Goal: Task Accomplishment & Management: Manage account settings

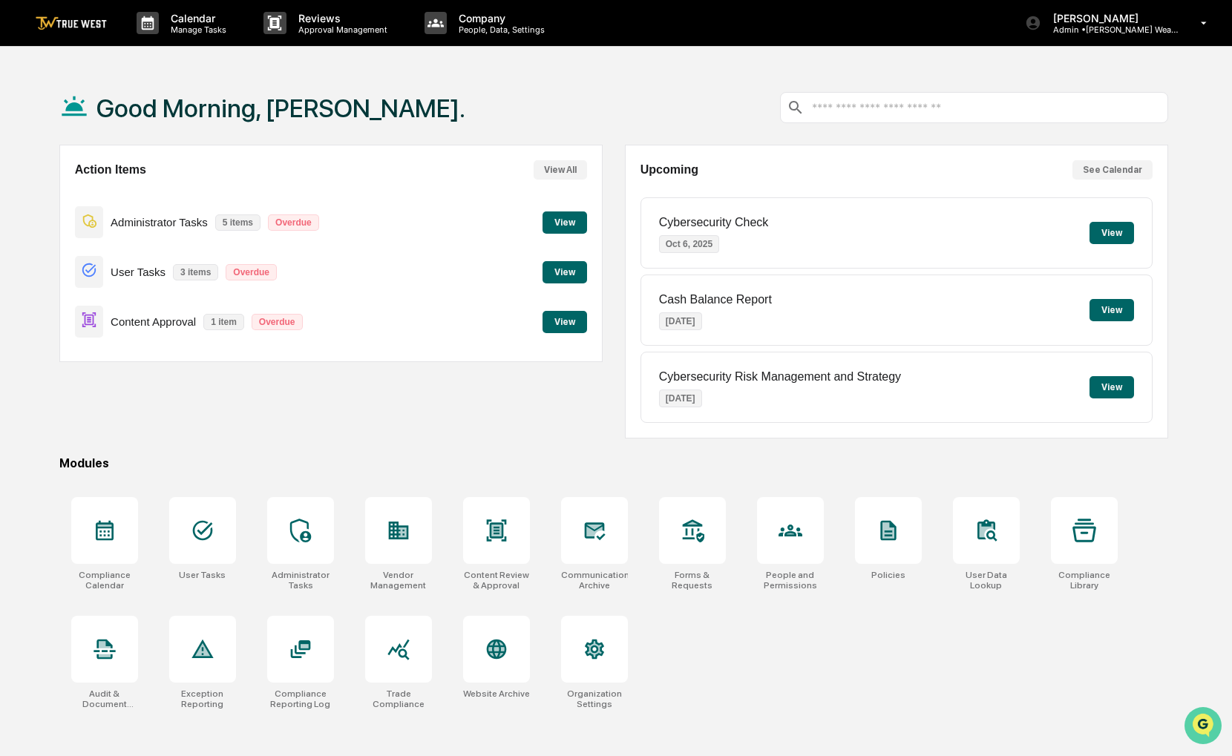
click at [1214, 726] on icon "Open customer support" at bounding box center [1203, 744] width 37 height 37
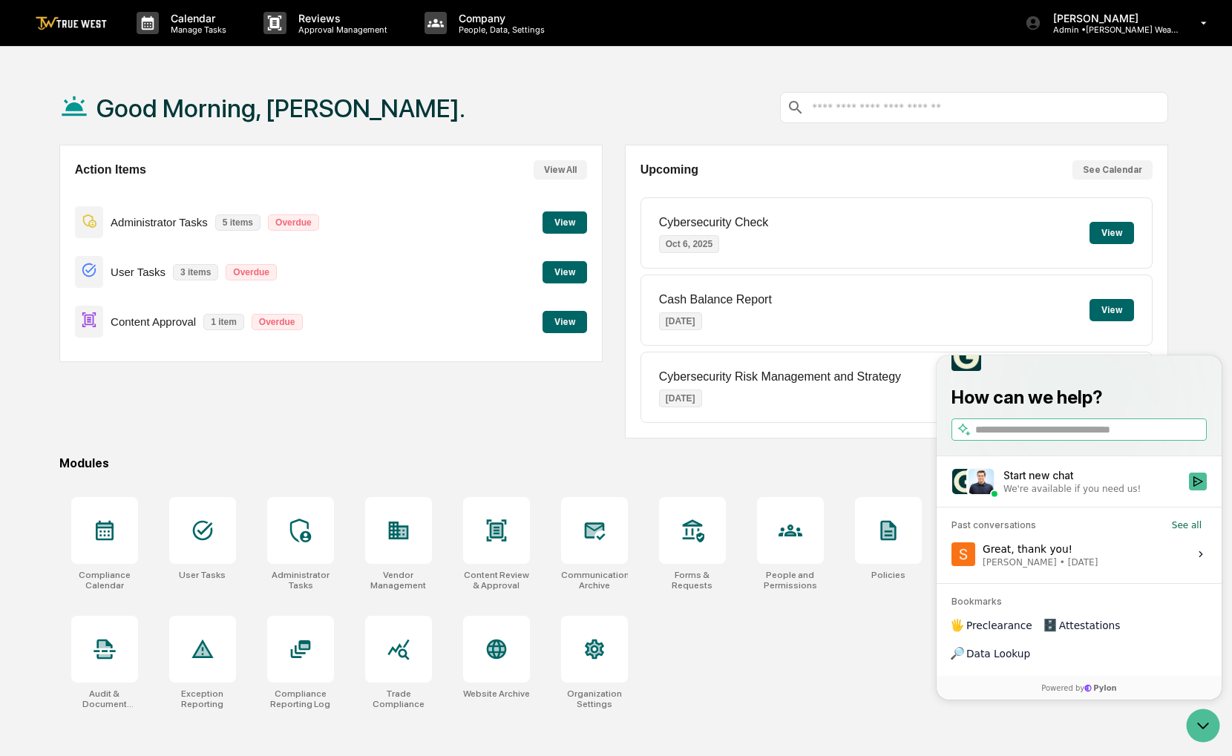
click at [1047, 568] on div "Great, thank you! Sigrid Alegria • Jul 8" at bounding box center [1040, 554] width 115 height 28
click at [952, 555] on button "View issue" at bounding box center [951, 554] width 1 height 1
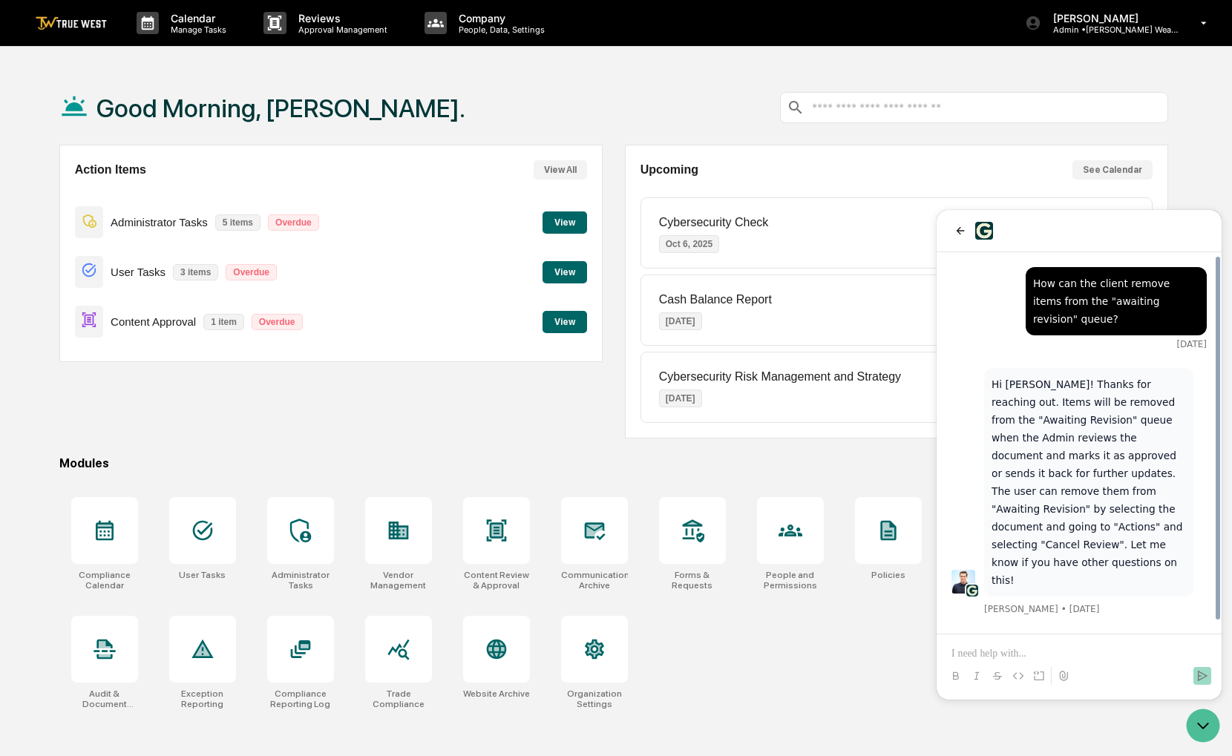
scroll to position [10, 0]
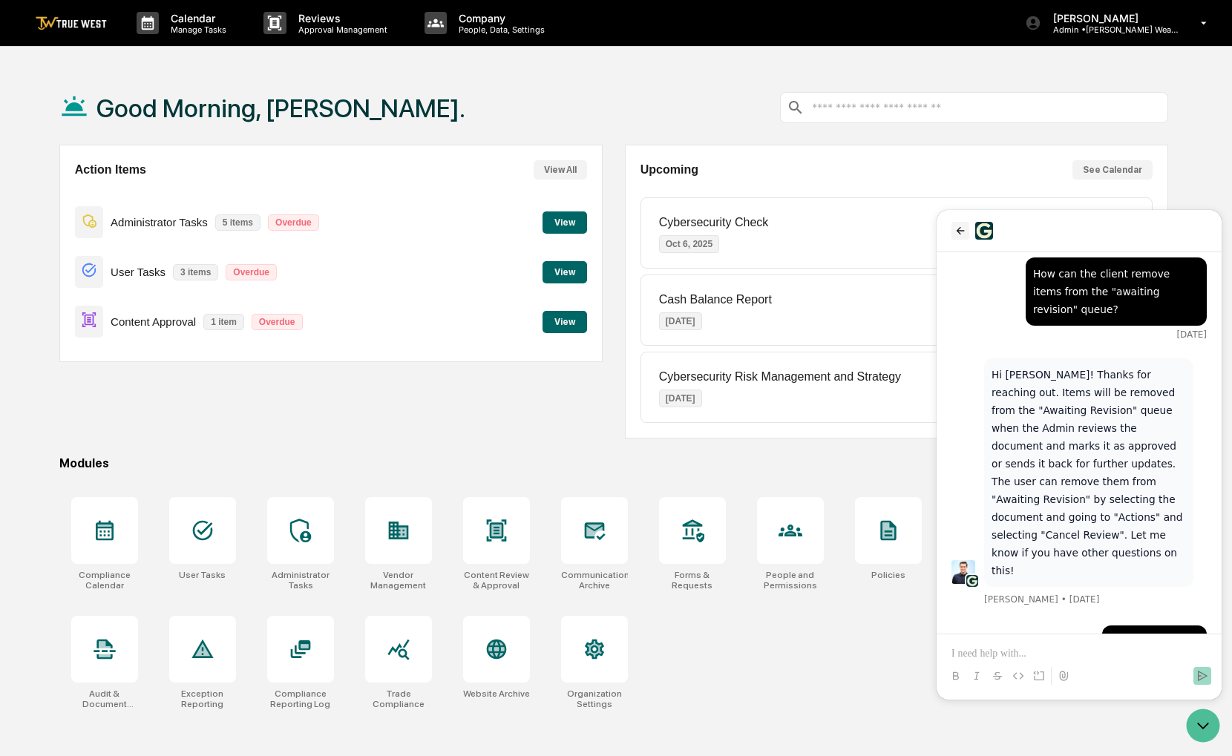
click at [965, 231] on icon "back" at bounding box center [961, 231] width 12 height 12
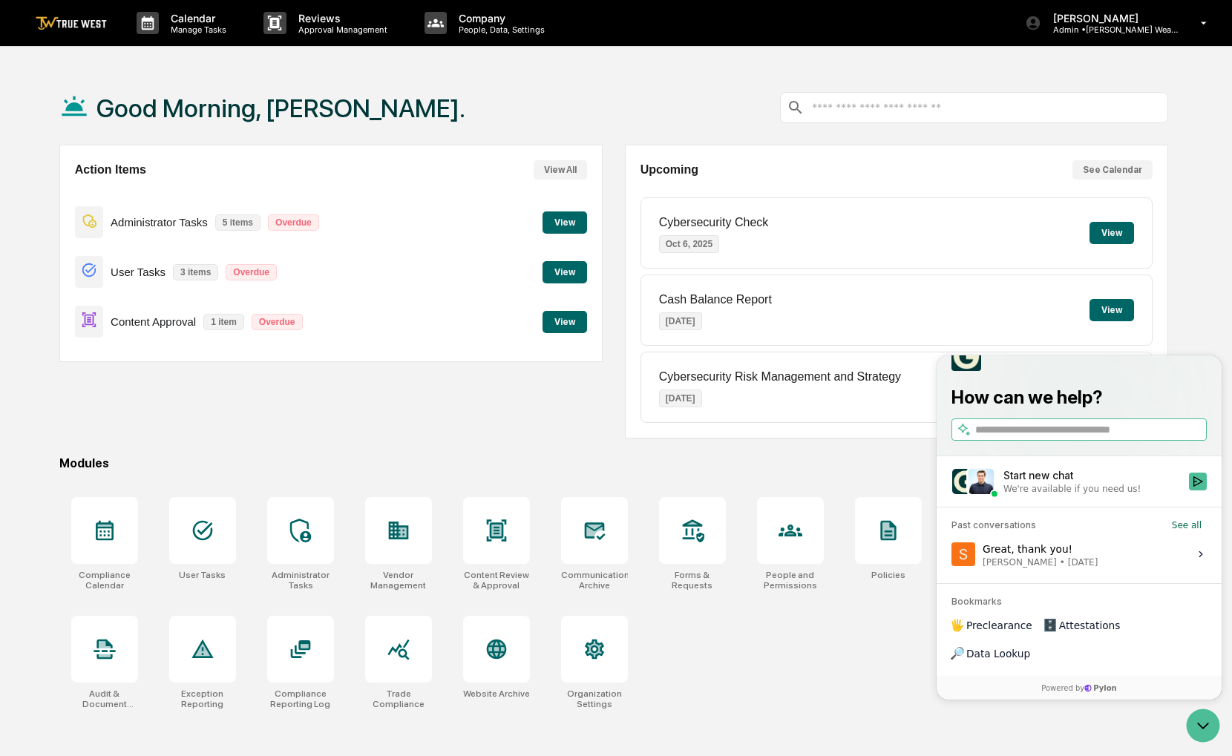
click at [1084, 483] on div "Start new chat" at bounding box center [1092, 475] width 177 height 15
click at [1189, 490] on button "Start new chat We're available if you need us!" at bounding box center [1198, 481] width 18 height 18
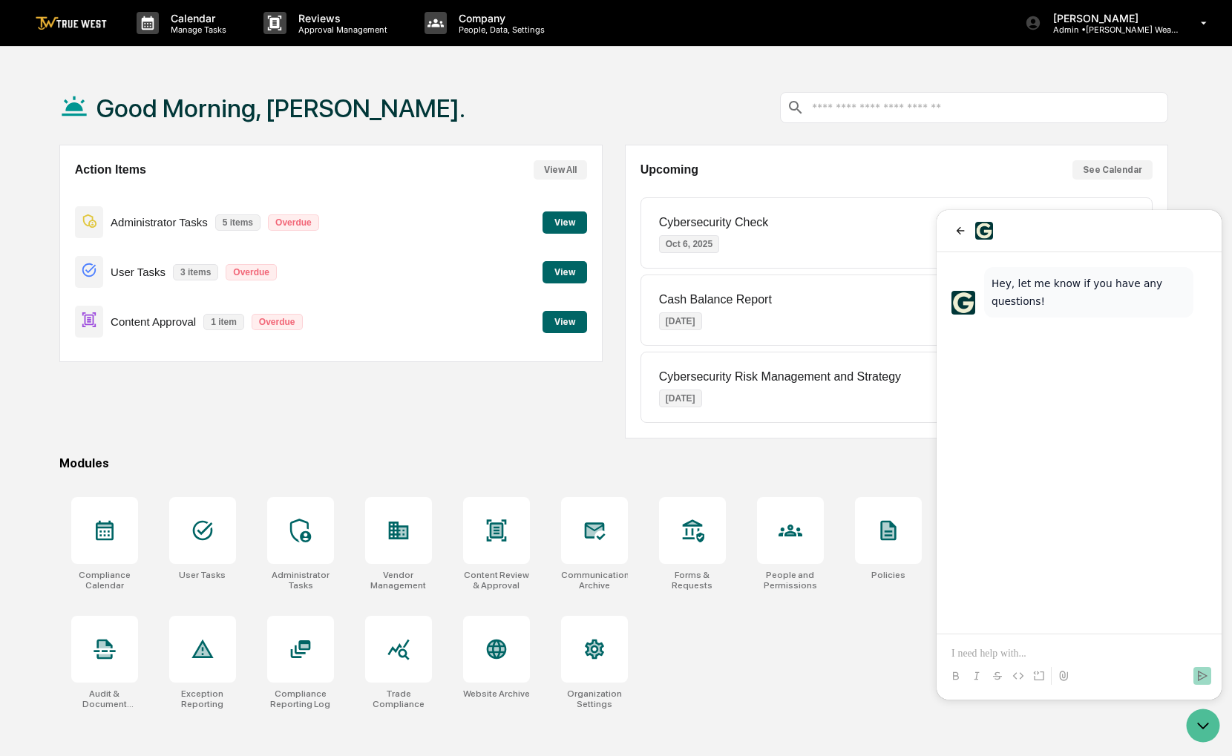
click at [469, 370] on div "Action Items View All Administrator Tasks 5 items Overdue View User Tasks 3 ite…" at bounding box center [330, 292] width 543 height 294
click at [484, 524] on div at bounding box center [496, 530] width 67 height 67
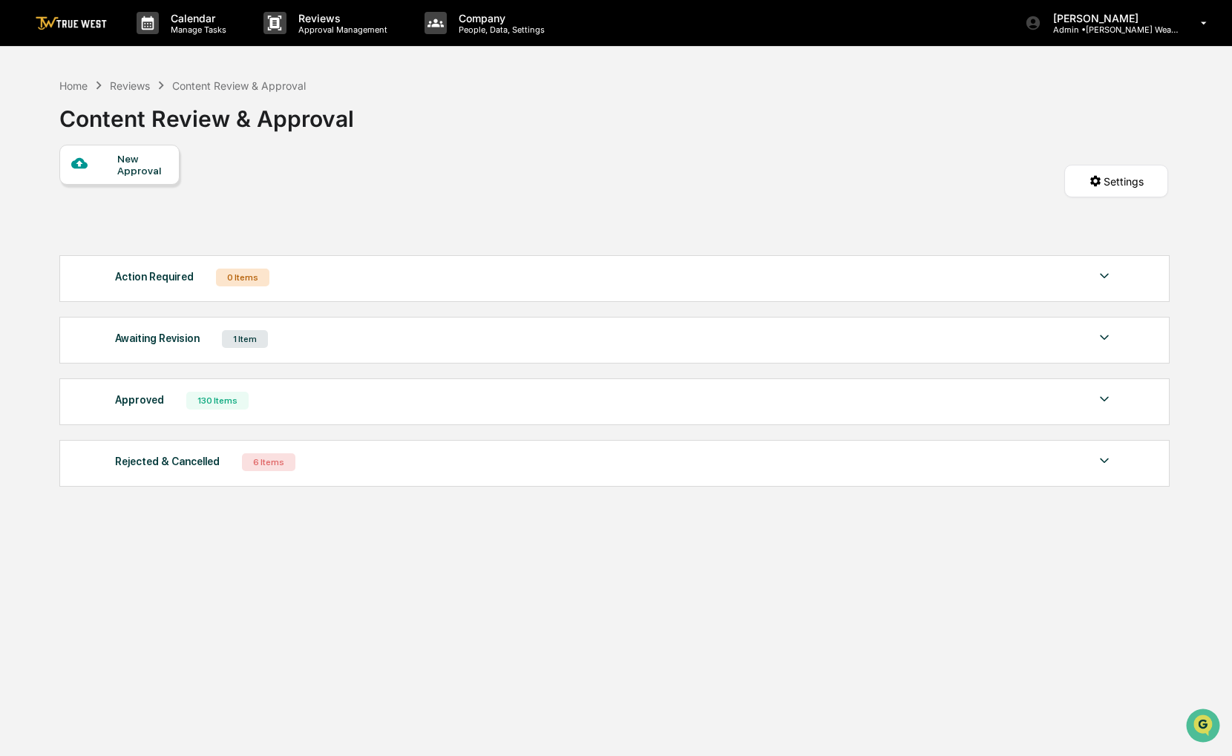
click at [513, 341] on div "Awaiting Revision 1 Item" at bounding box center [614, 339] width 998 height 21
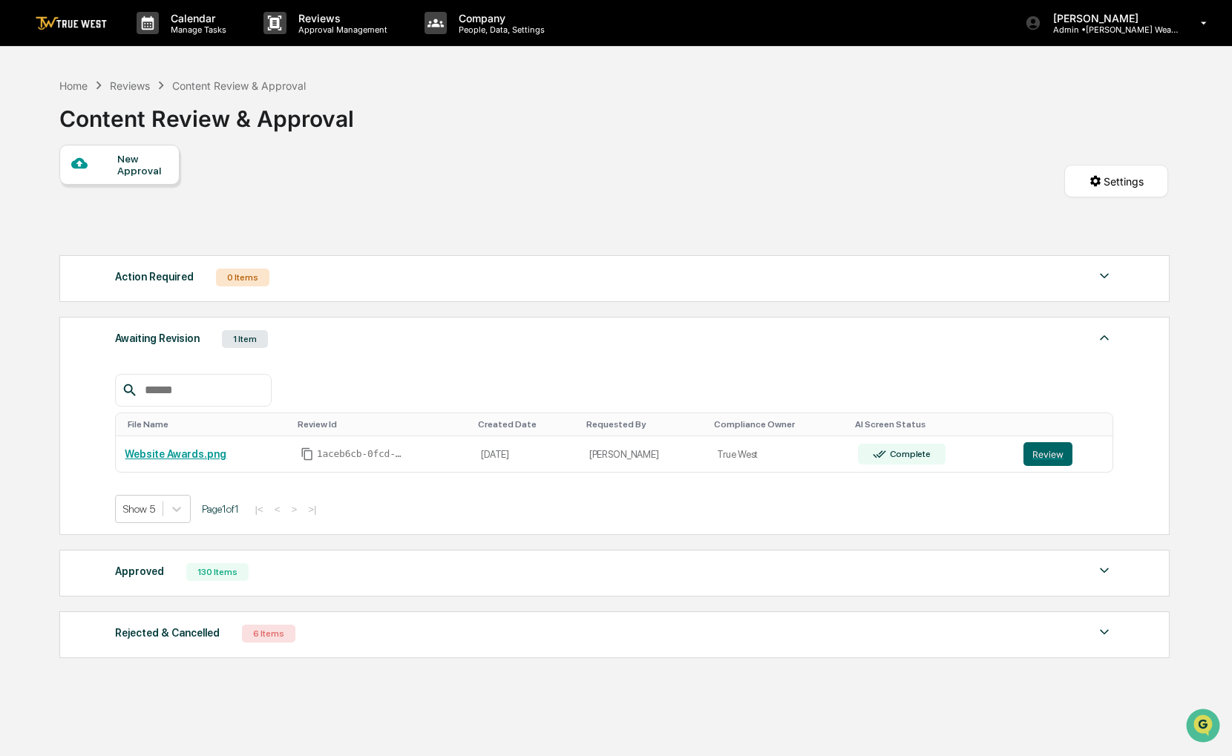
click at [344, 285] on div "Action Required 0 Items" at bounding box center [614, 277] width 998 height 21
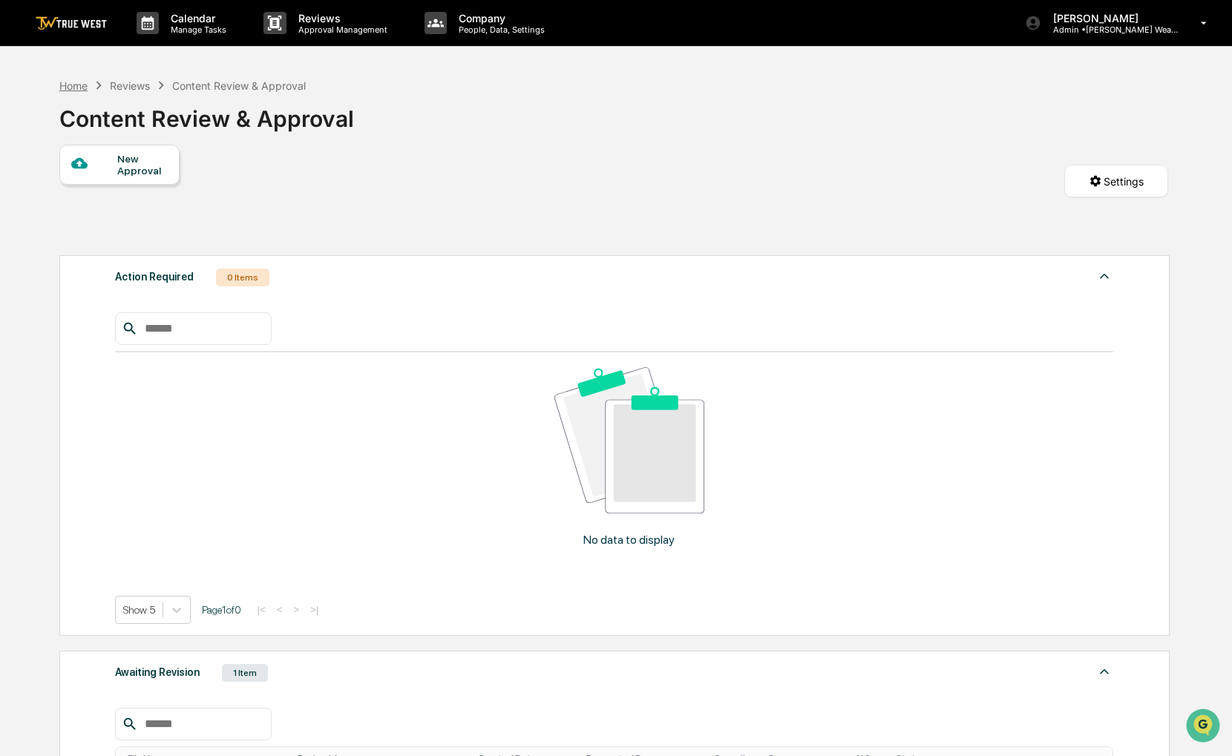
click at [79, 88] on div "Home" at bounding box center [73, 85] width 28 height 13
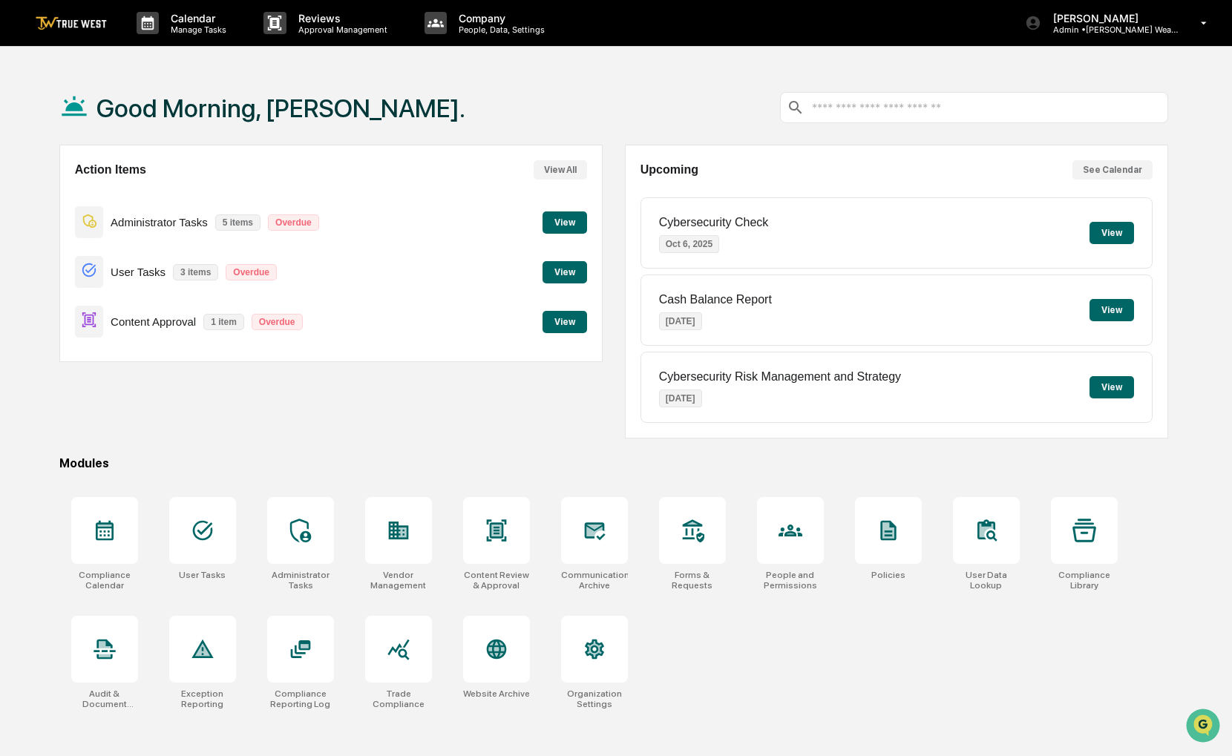
click at [555, 330] on button "View" at bounding box center [565, 322] width 45 height 22
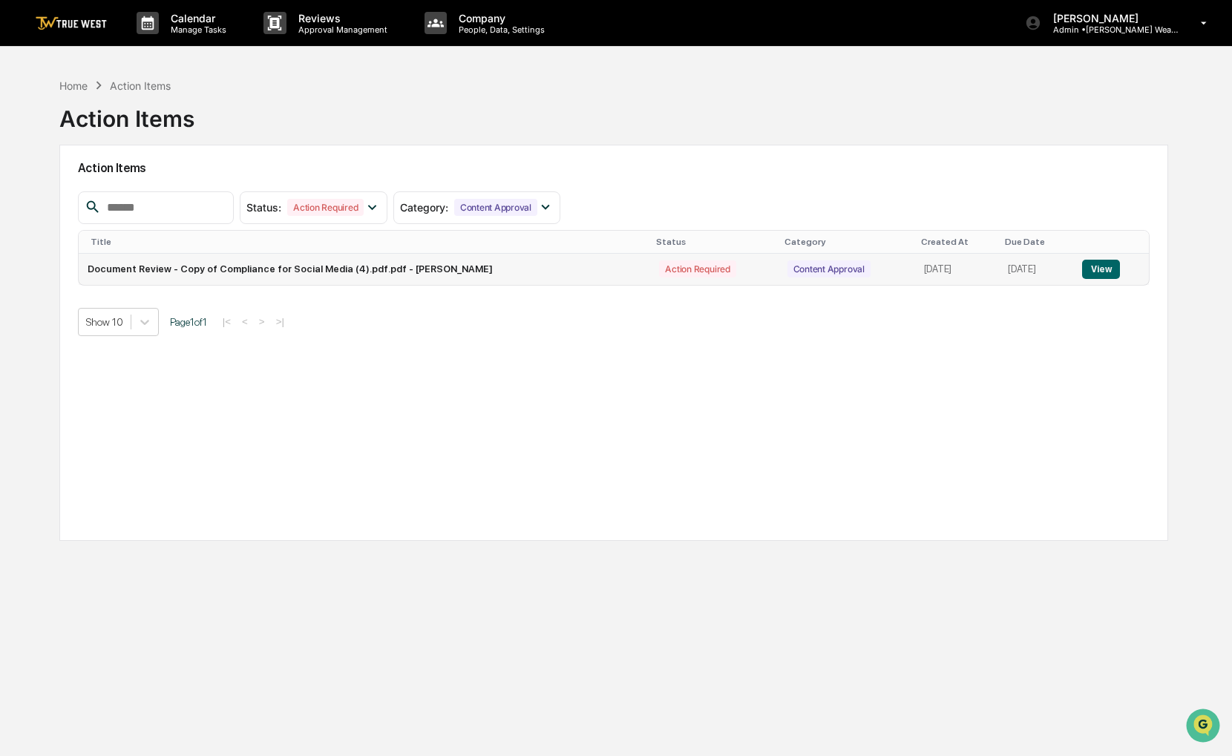
click at [600, 269] on td "Document Review - Copy of Compliance for Social Media (4).pdf.pdf - Philomena K…" at bounding box center [365, 269] width 572 height 31
click at [1100, 267] on button "View" at bounding box center [1101, 269] width 38 height 19
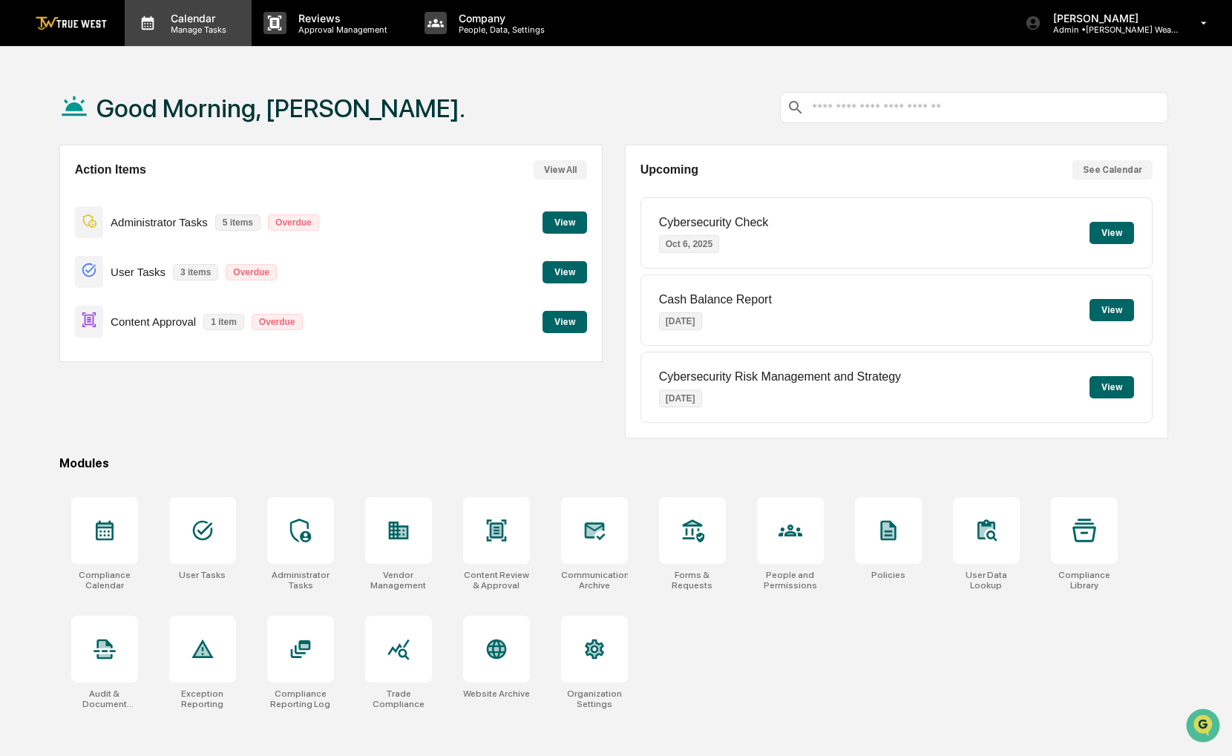
click at [193, 36] on div "Calendar Manage Tasks" at bounding box center [188, 23] width 127 height 46
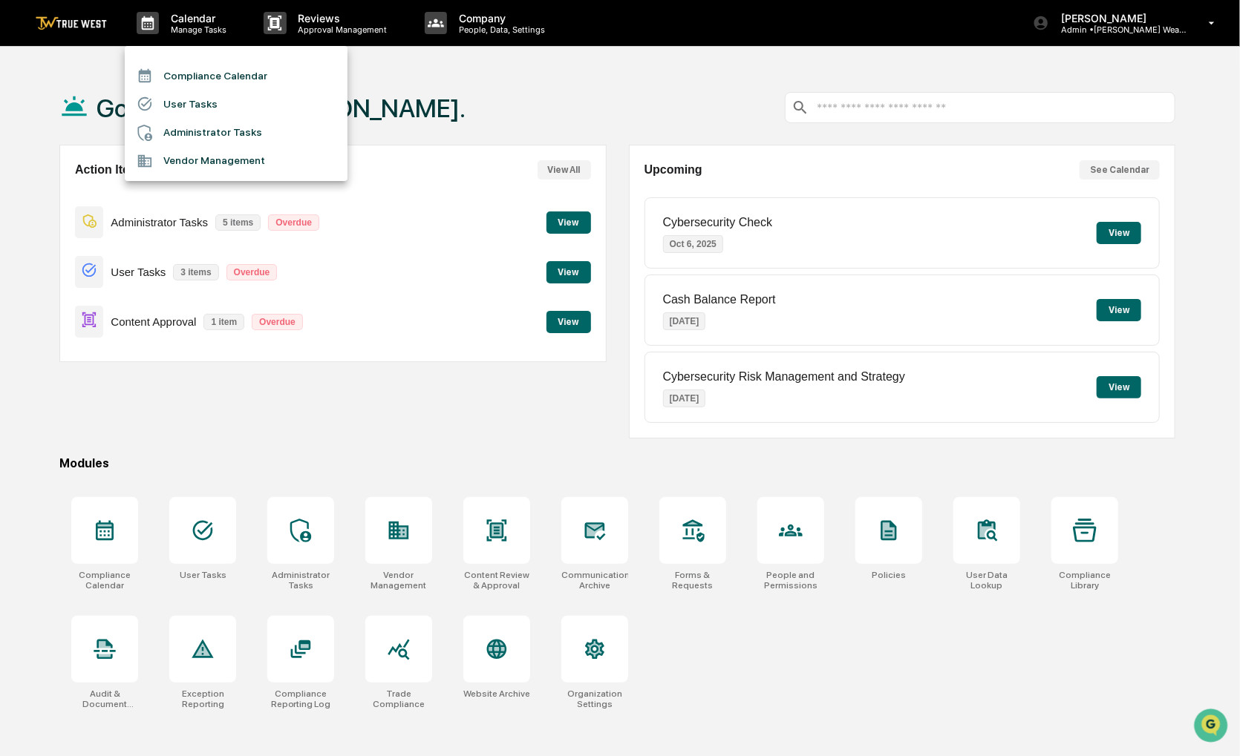
click at [198, 79] on li "Compliance Calendar" at bounding box center [236, 76] width 223 height 28
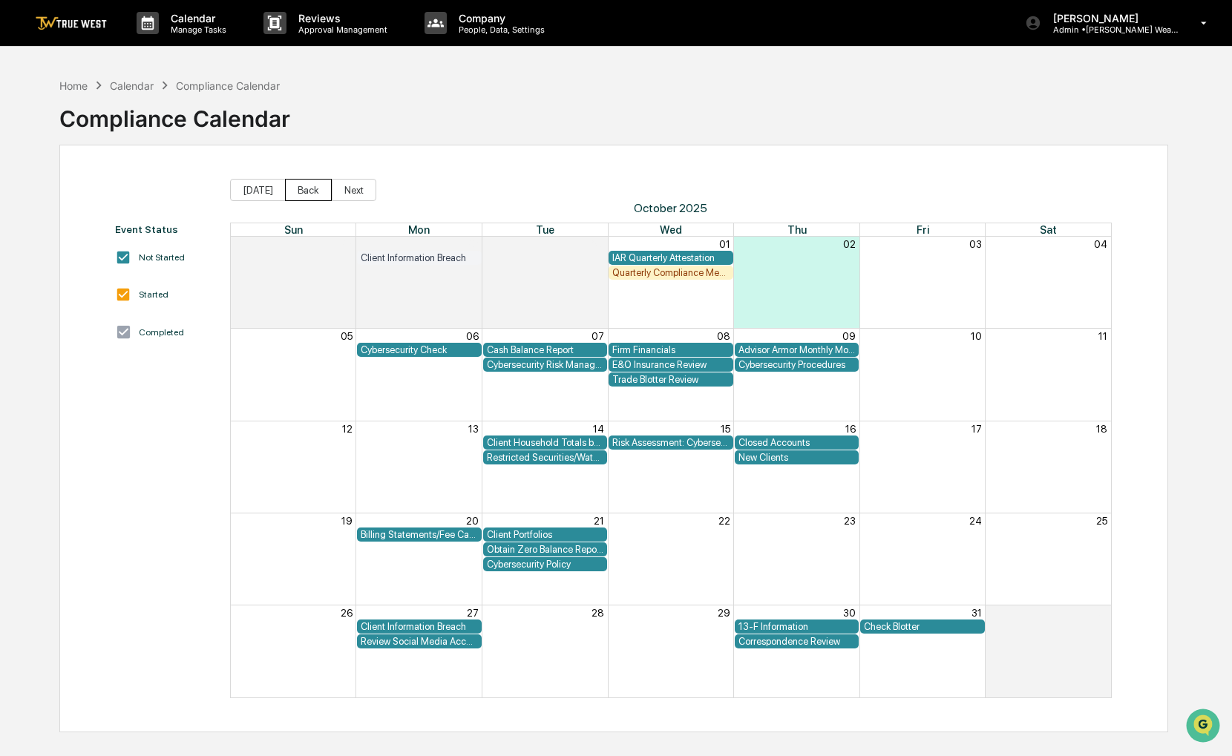
click at [301, 192] on button "Back" at bounding box center [308, 190] width 47 height 22
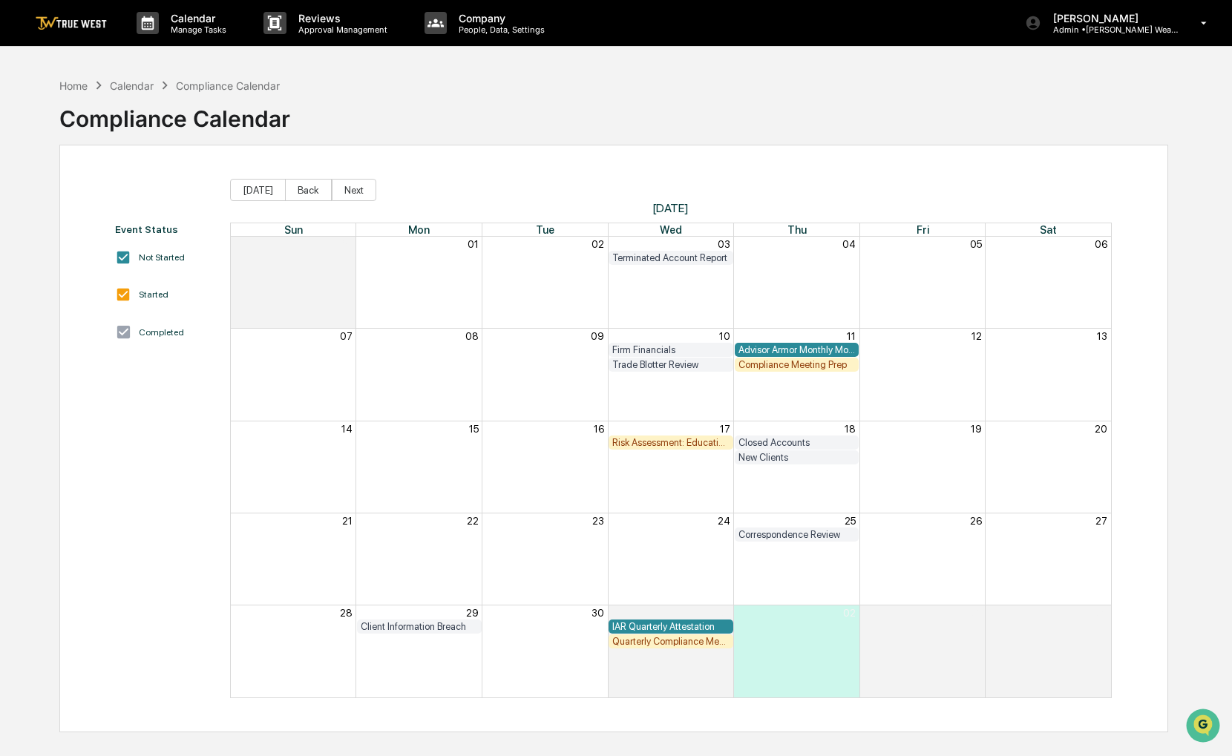
click at [771, 362] on div "Compliance Meeting Prep" at bounding box center [797, 364] width 117 height 11
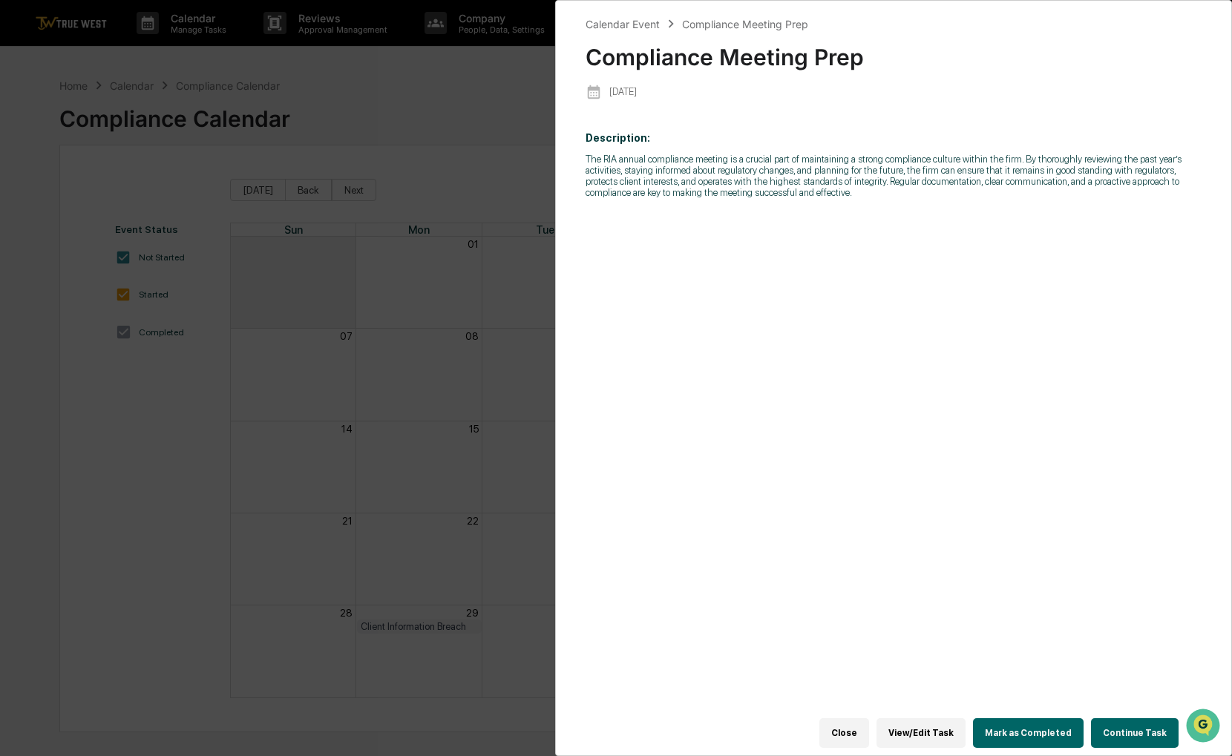
click at [1143, 721] on button "Continue Task" at bounding box center [1135, 734] width 88 height 30
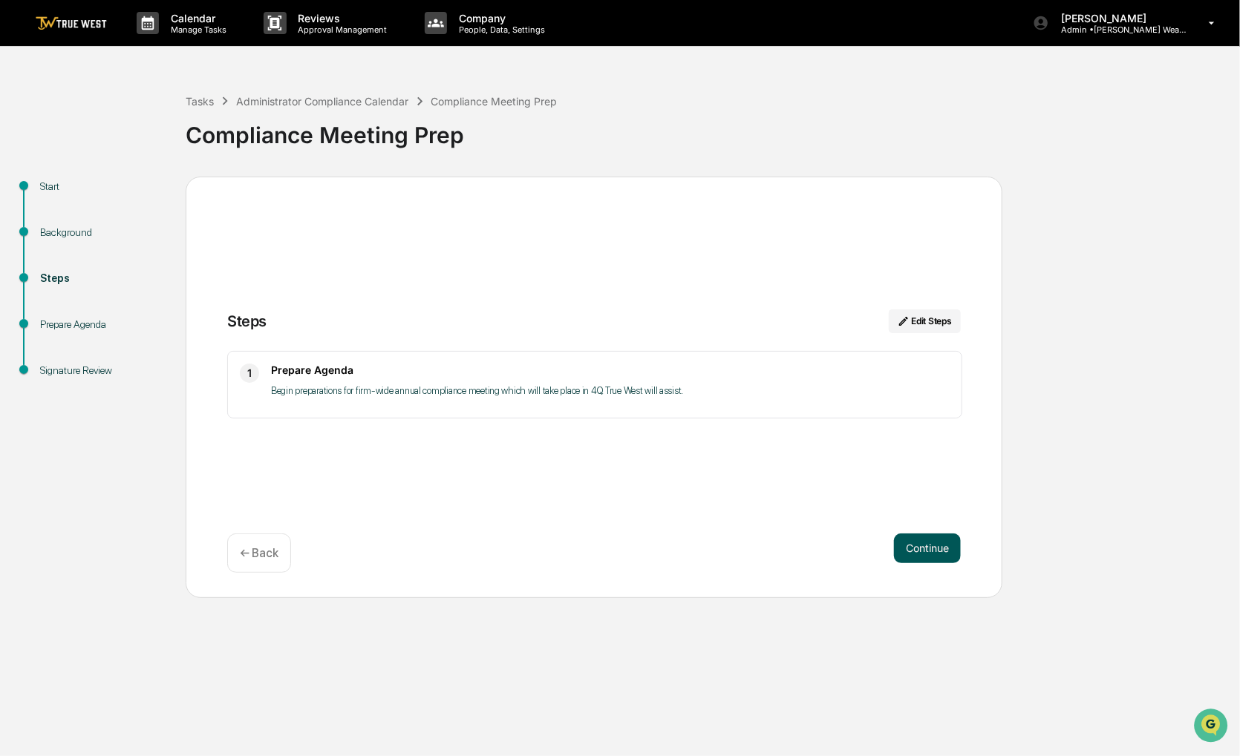
click at [911, 547] on button "Continue" at bounding box center [927, 549] width 67 height 30
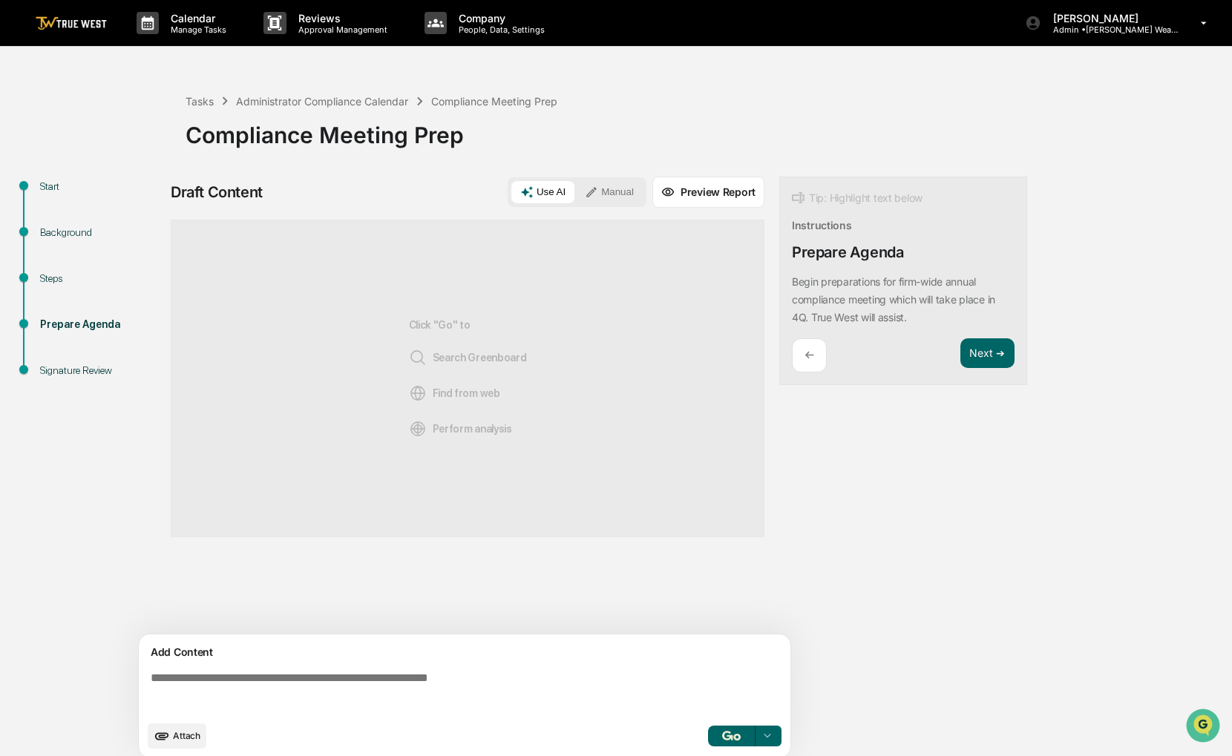
click at [539, 664] on div "Add Content Attach Select..." at bounding box center [465, 696] width 652 height 123
click at [635, 190] on button "Manual" at bounding box center [609, 192] width 67 height 22
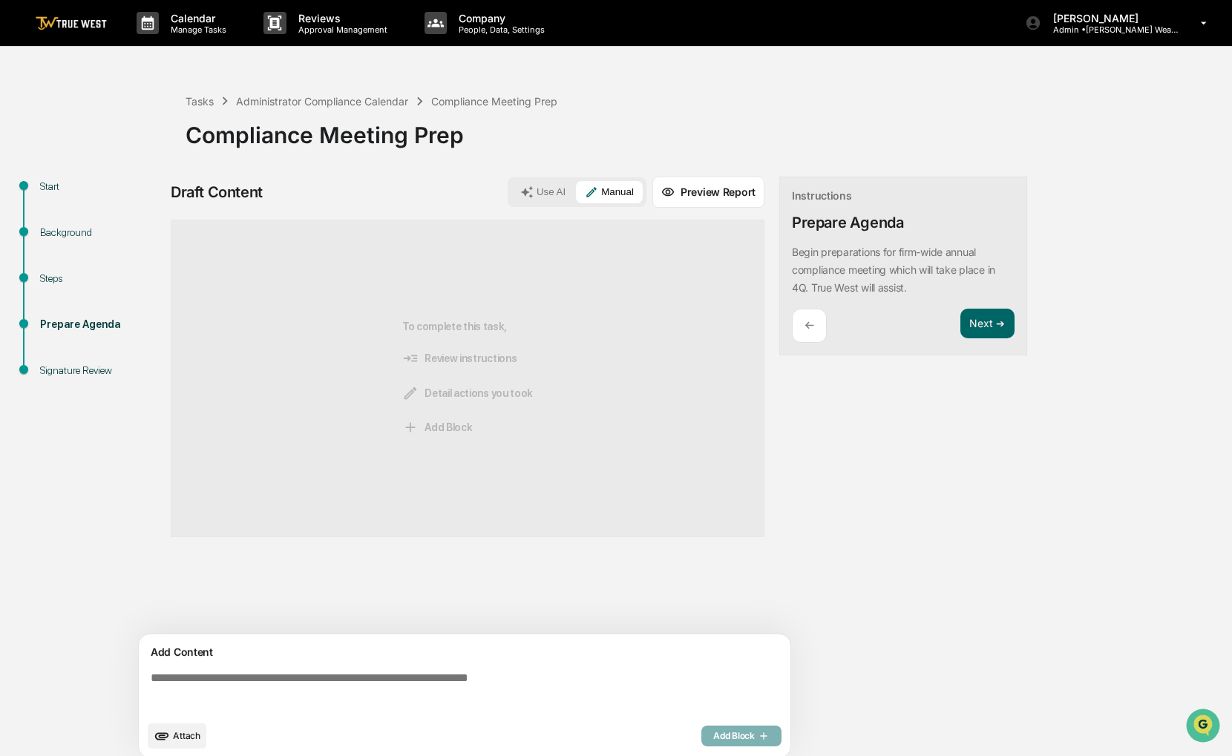
click at [457, 684] on textarea at bounding box center [468, 692] width 646 height 53
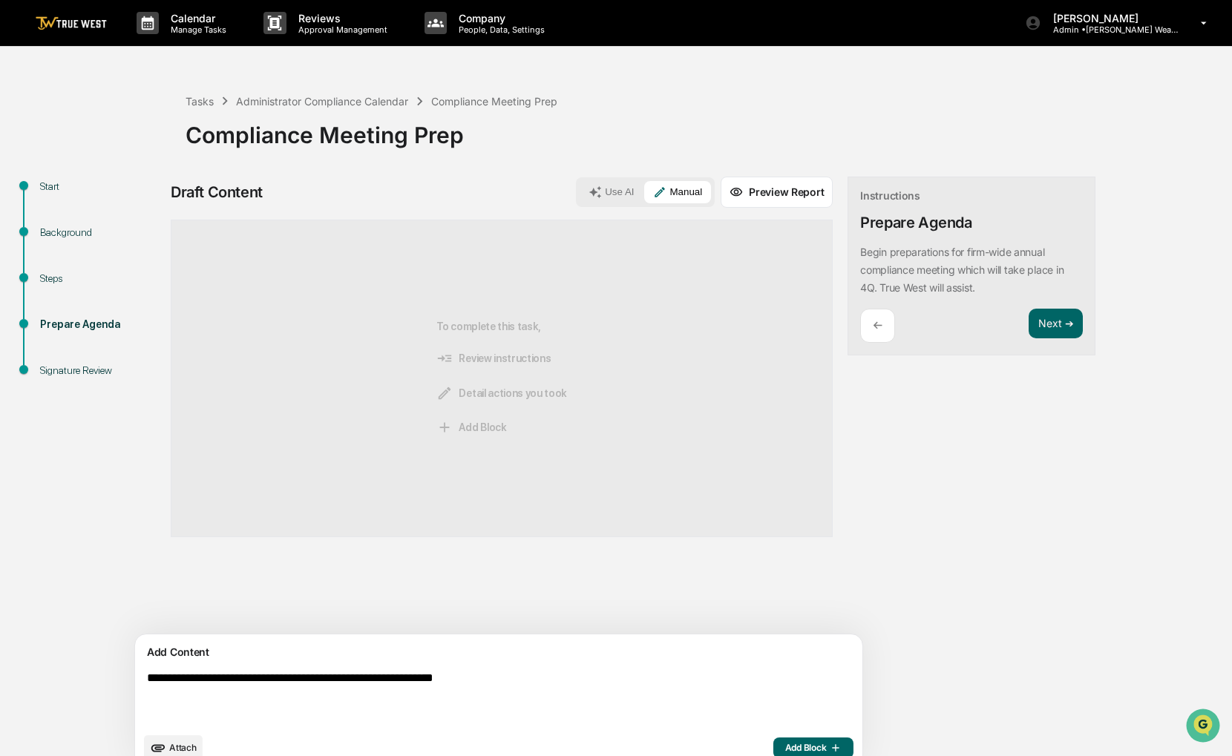
type textarea "**********"
click at [826, 745] on icon "button" at bounding box center [833, 748] width 15 height 12
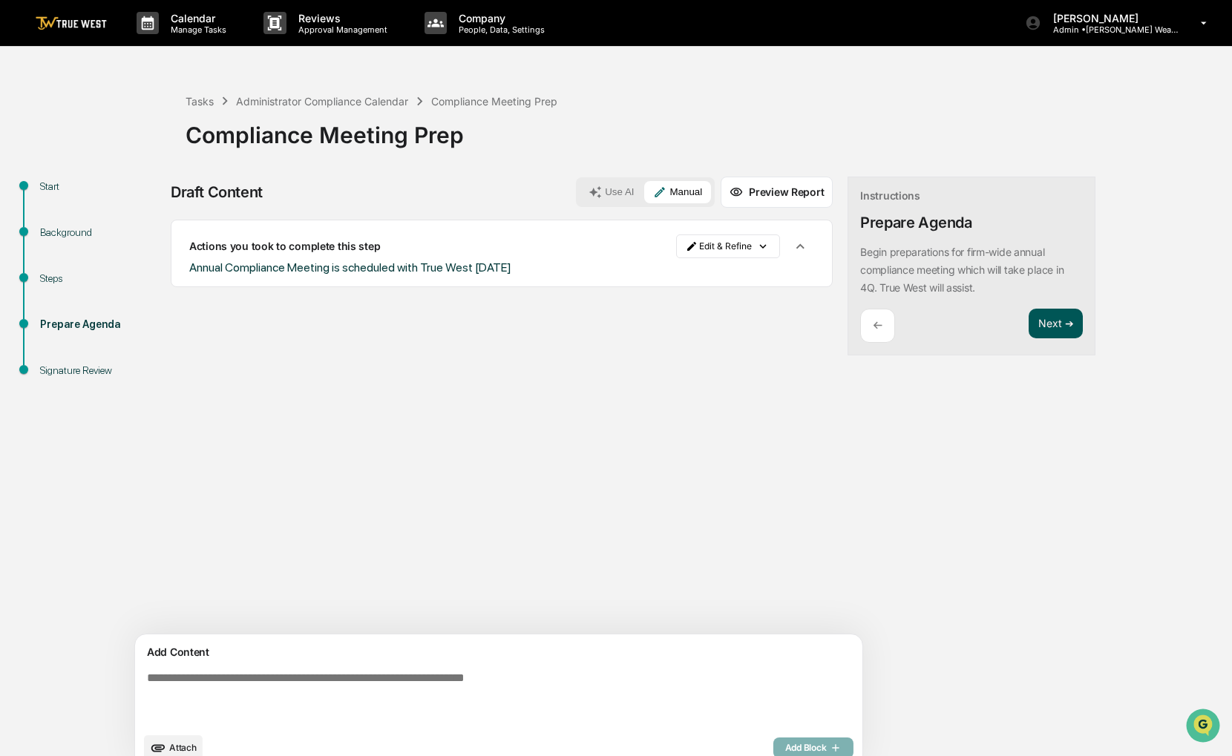
click at [1029, 320] on button "Next ➔" at bounding box center [1056, 324] width 54 height 30
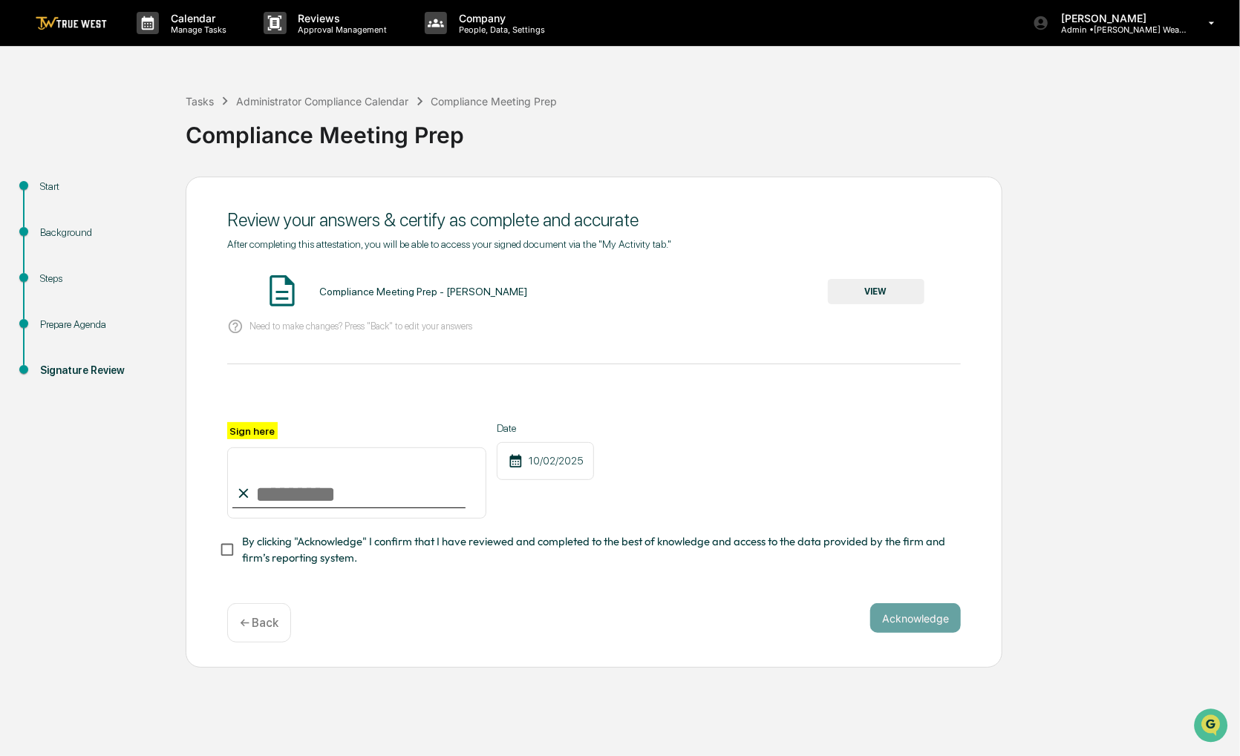
drag, startPoint x: 931, startPoint y: 386, endPoint x: 413, endPoint y: 500, distance: 529.9
click at [413, 500] on input "Sign here" at bounding box center [356, 483] width 259 height 71
type input "**********"
click at [362, 558] on span "By clicking "Acknowledge" I confirm that I have reviewed and completed to the b…" at bounding box center [595, 550] width 707 height 33
click at [878, 295] on button "VIEW" at bounding box center [876, 291] width 97 height 25
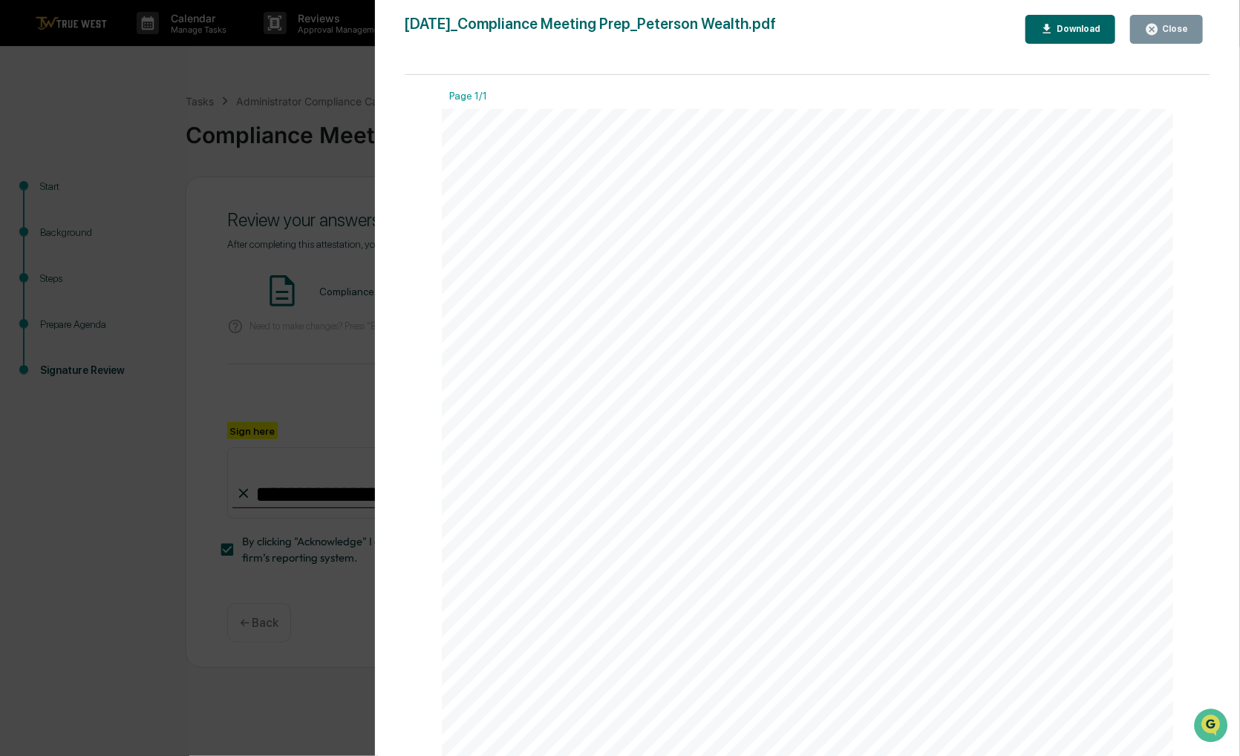
click at [1165, 26] on div "Close" at bounding box center [1173, 29] width 29 height 10
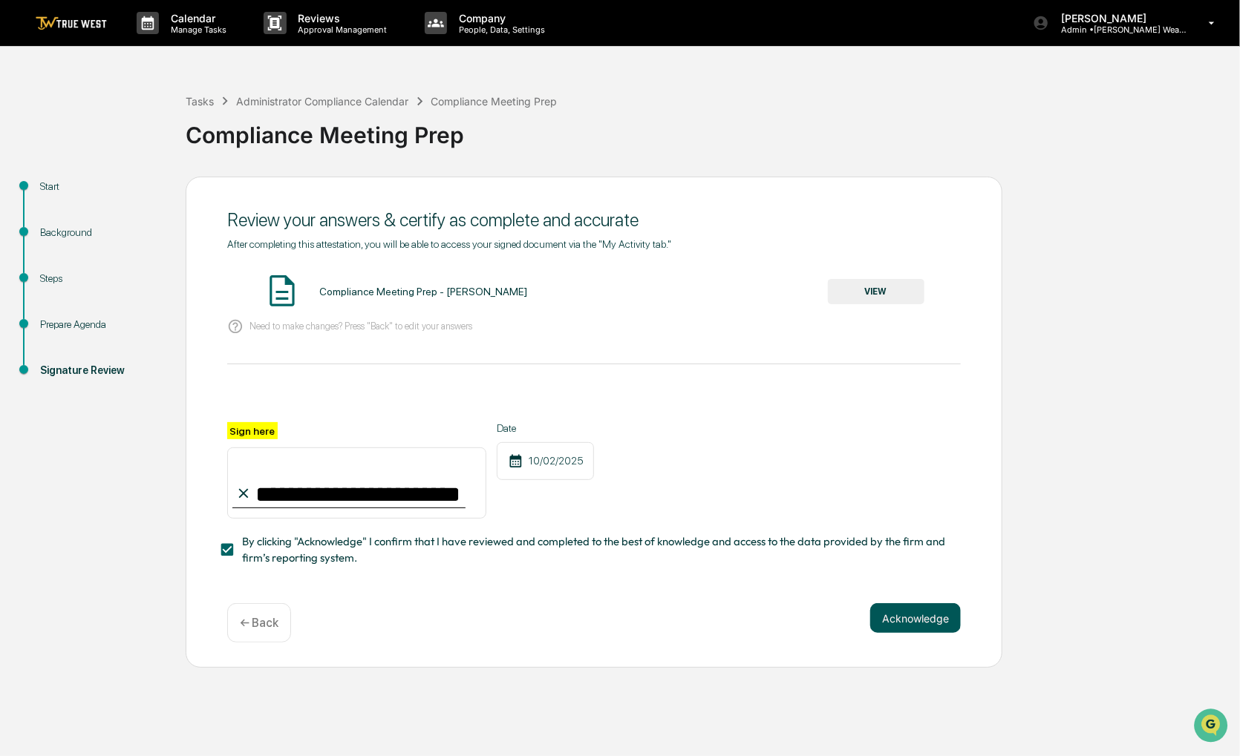
click at [918, 618] on button "Acknowledge" at bounding box center [915, 619] width 91 height 30
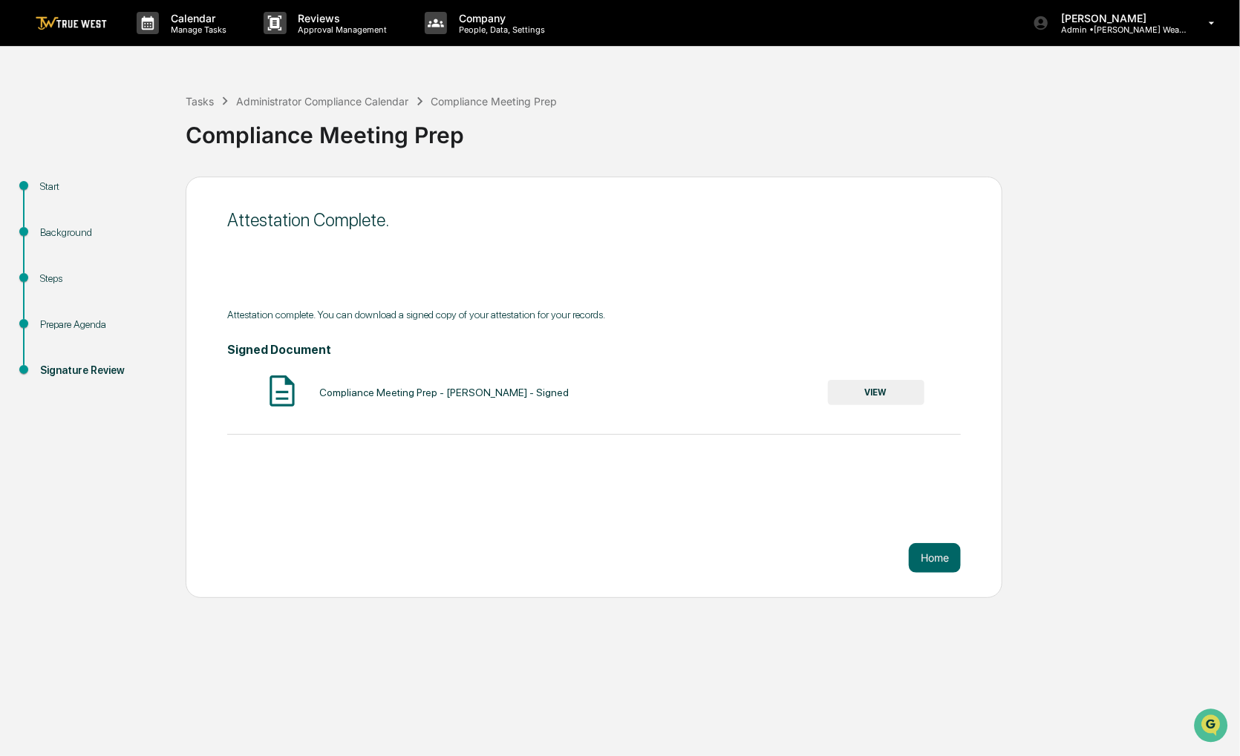
click at [98, 27] on img at bounding box center [71, 23] width 71 height 14
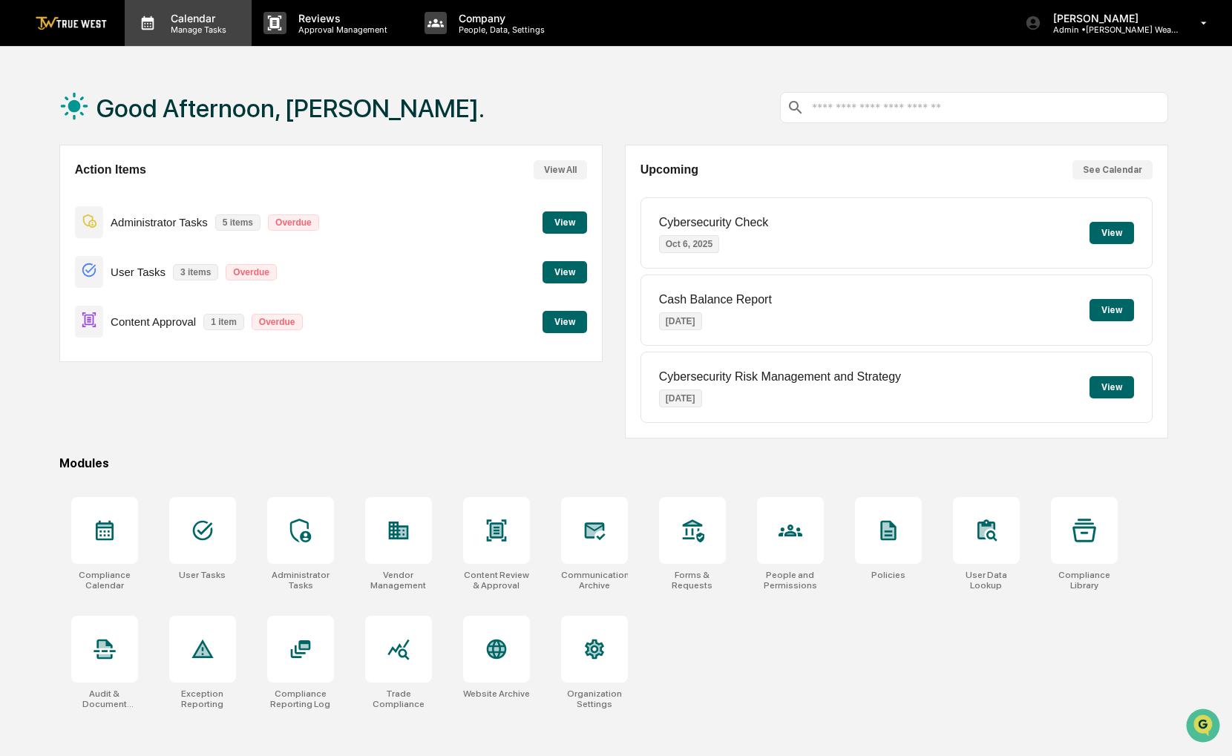
click at [212, 33] on p "Manage Tasks" at bounding box center [196, 29] width 75 height 10
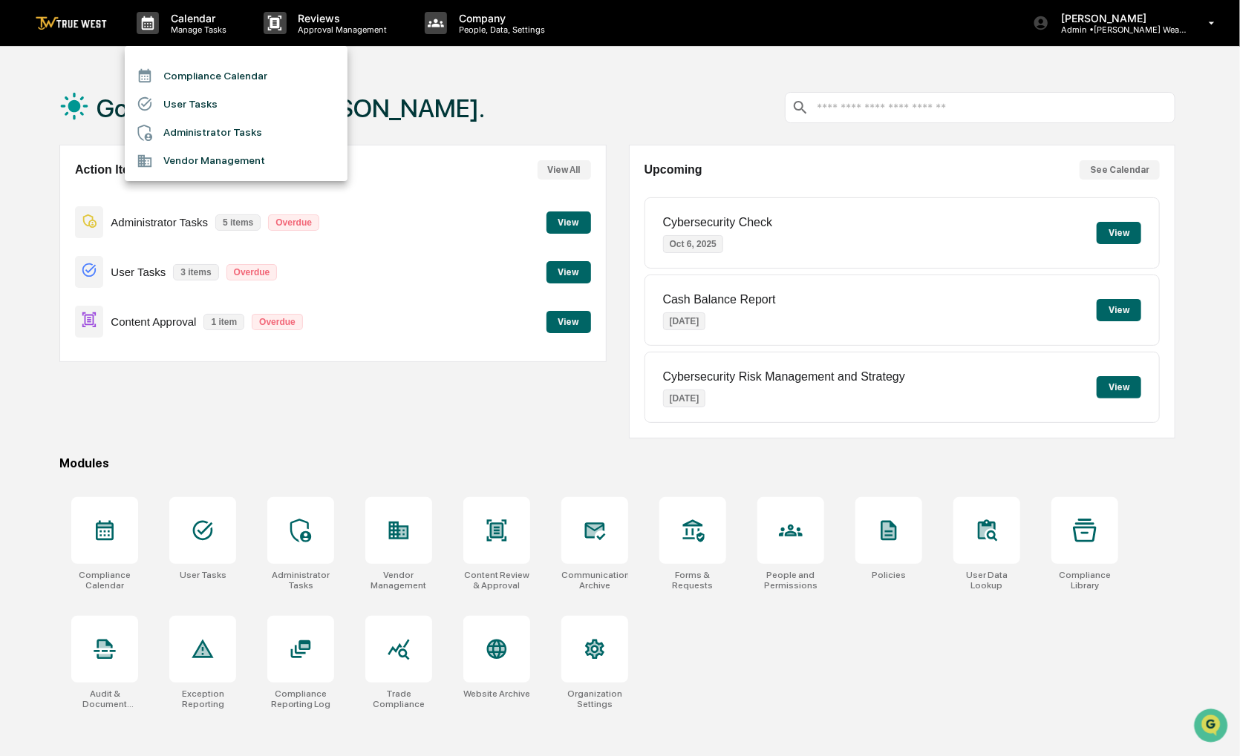
click at [578, 267] on div at bounding box center [620, 378] width 1240 height 756
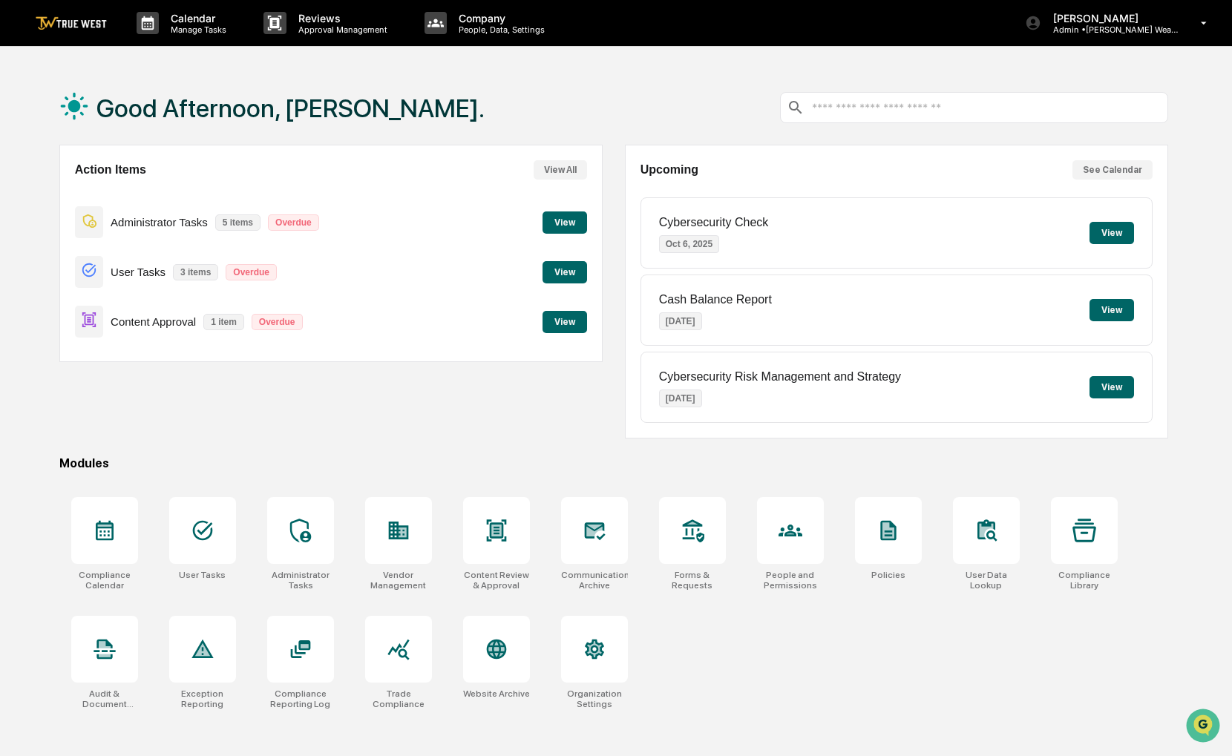
click at [568, 273] on button "View" at bounding box center [565, 272] width 45 height 22
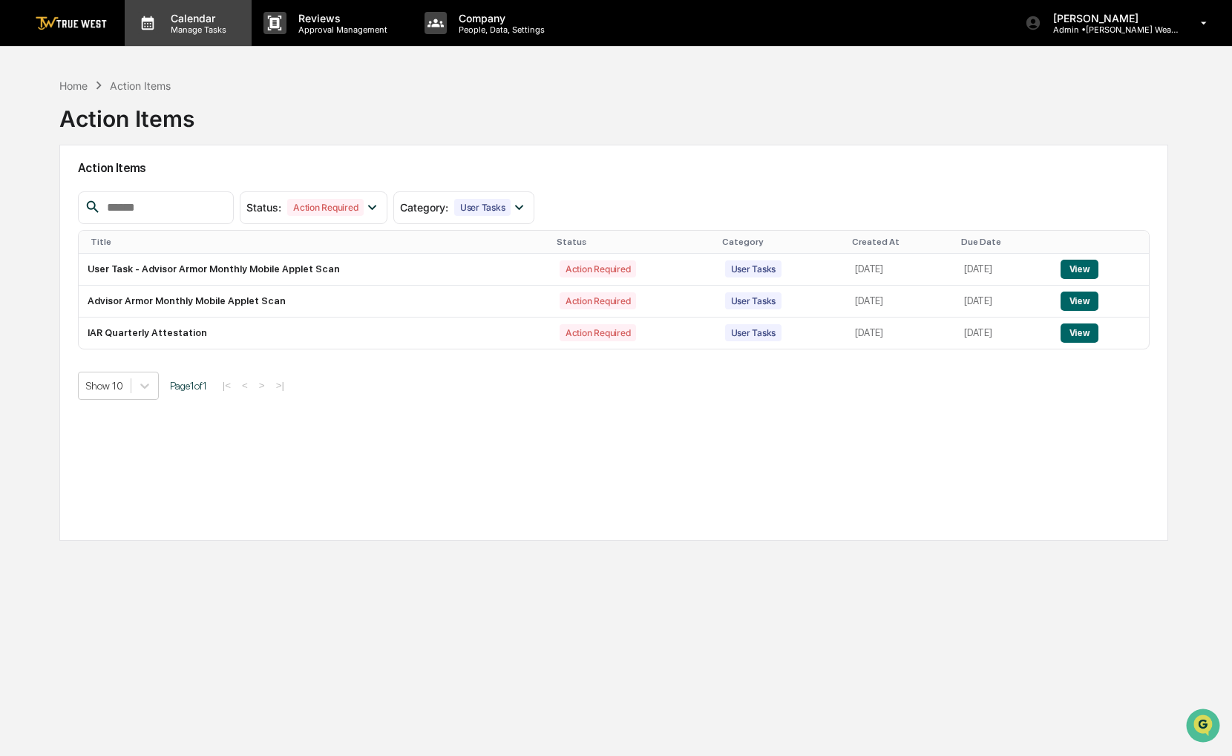
click at [199, 39] on div "Calendar Manage Tasks" at bounding box center [188, 23] width 127 height 46
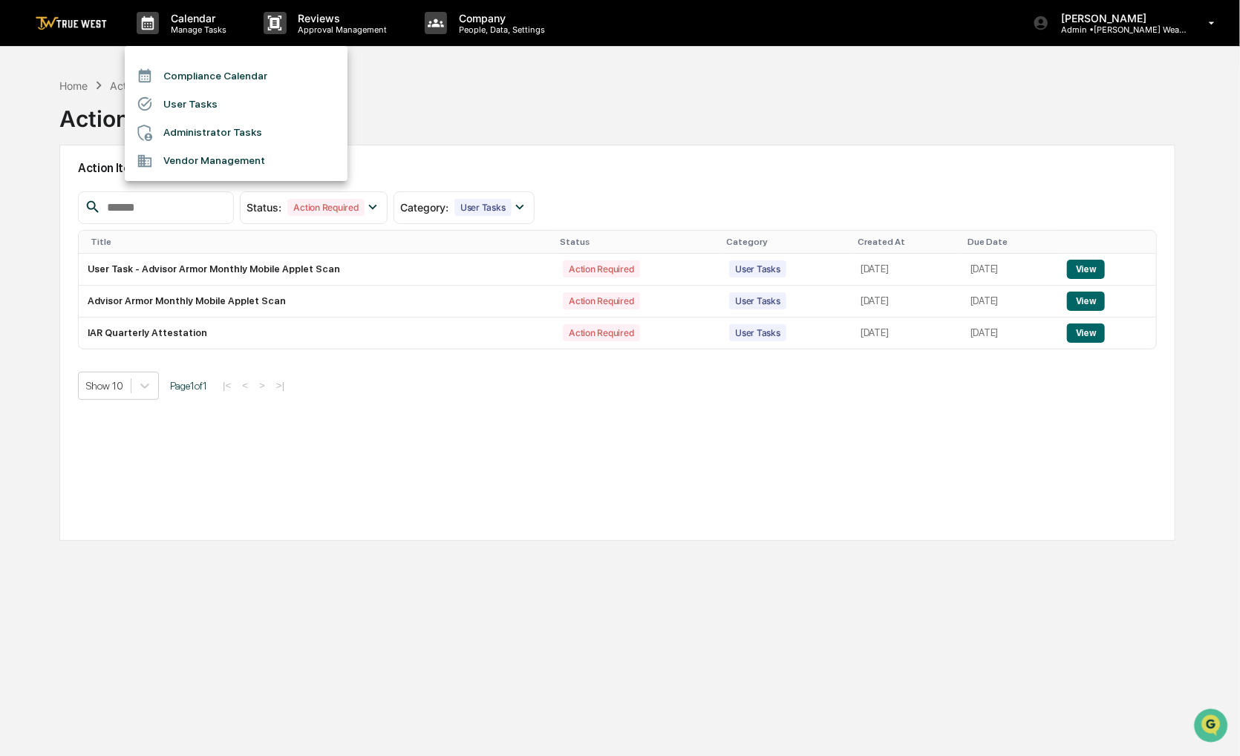
click at [202, 71] on li "Compliance Calendar" at bounding box center [236, 76] width 223 height 28
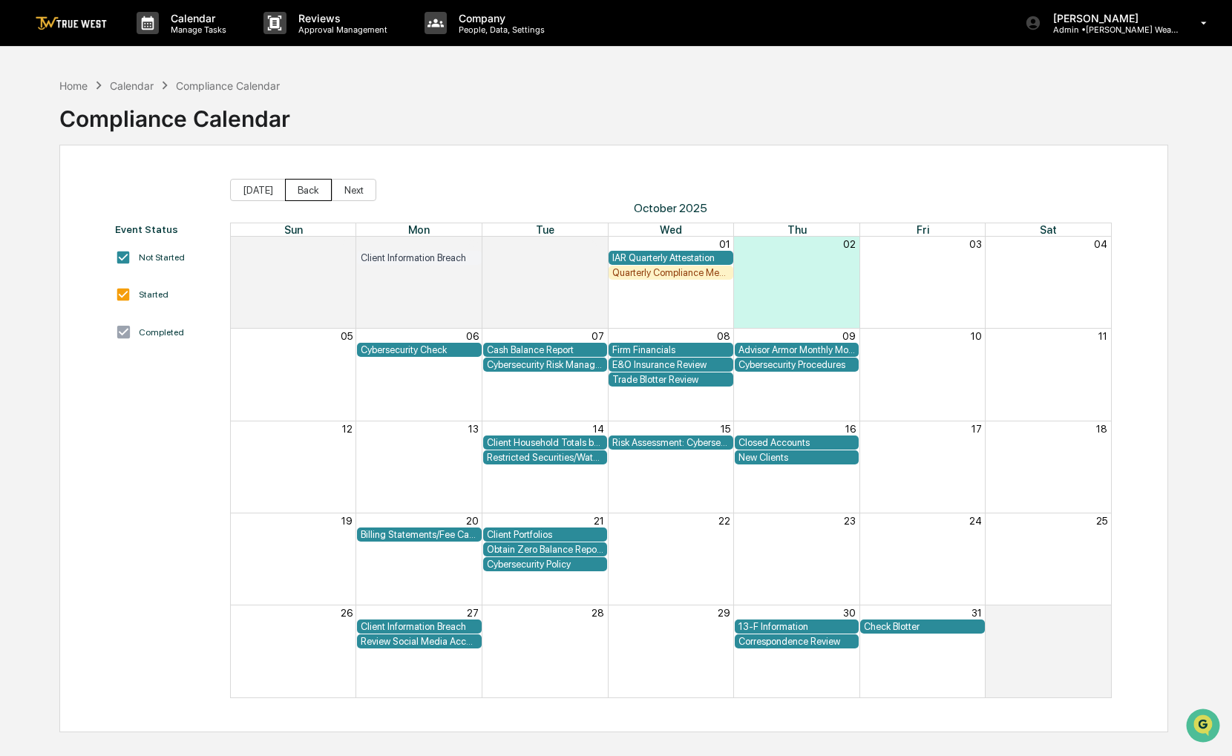
click at [315, 183] on button "Back" at bounding box center [308, 190] width 47 height 22
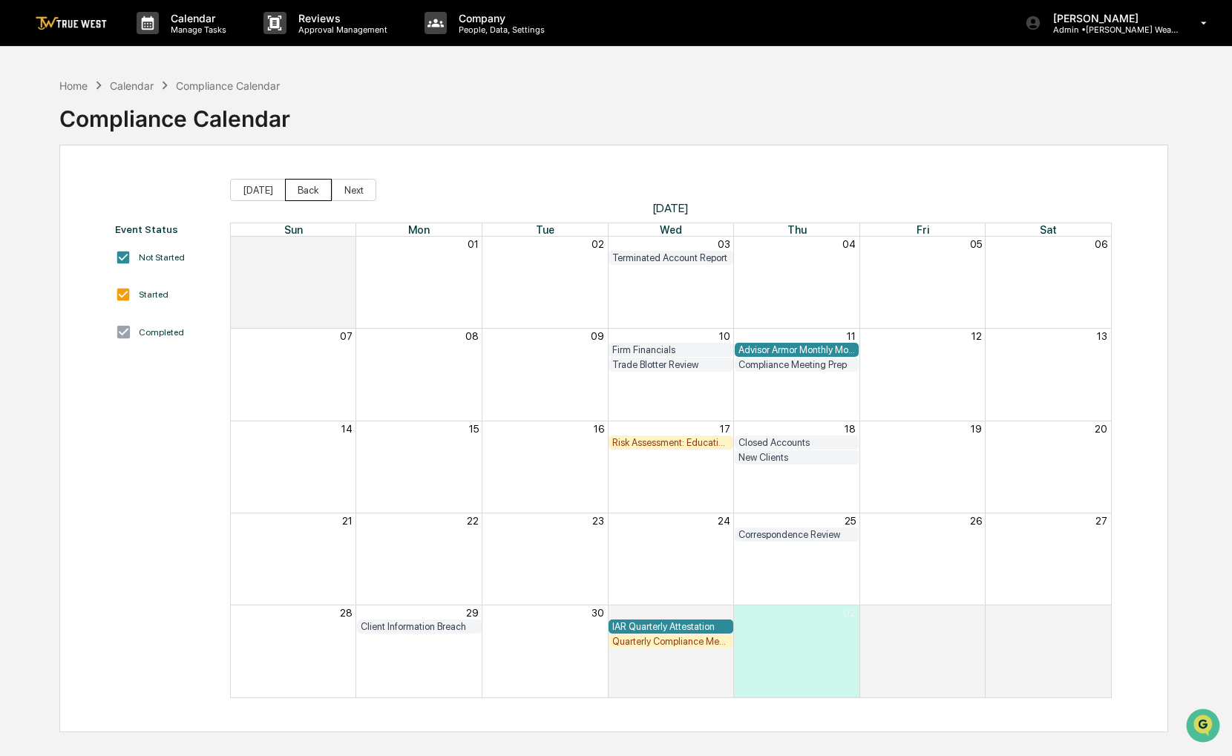
click at [304, 186] on button "Back" at bounding box center [308, 190] width 47 height 22
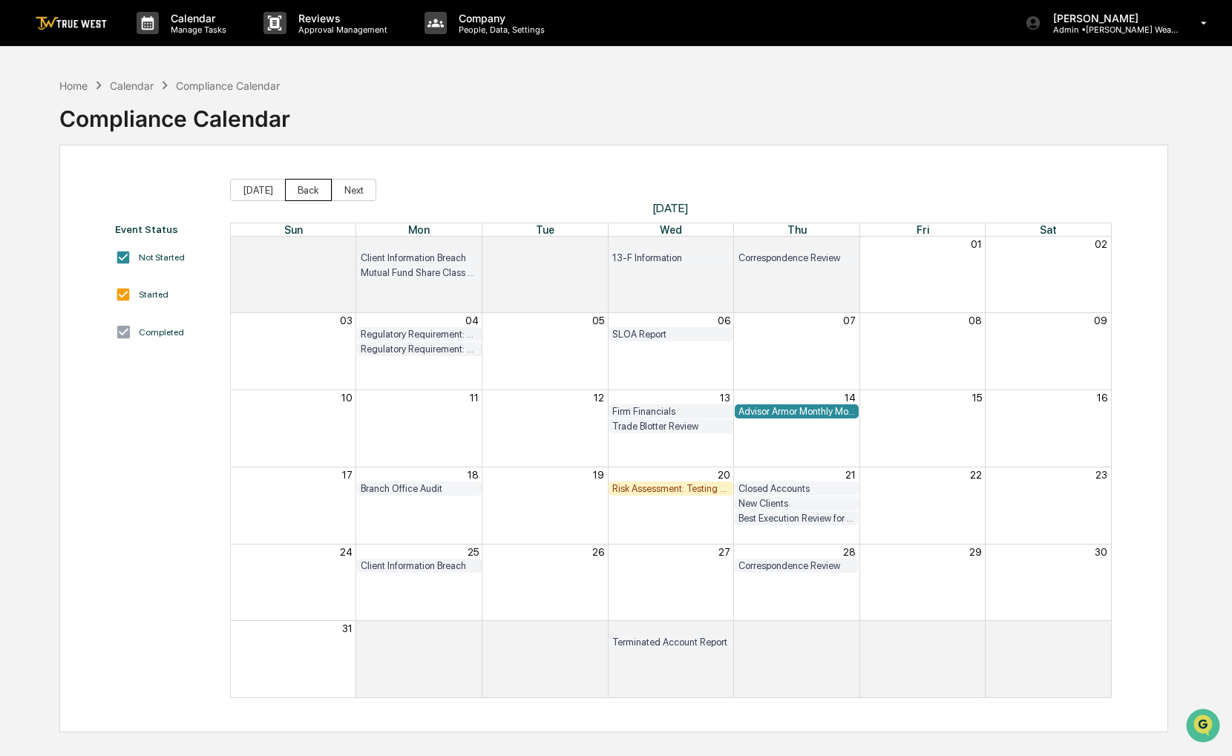
click at [304, 186] on button "Back" at bounding box center [308, 190] width 47 height 22
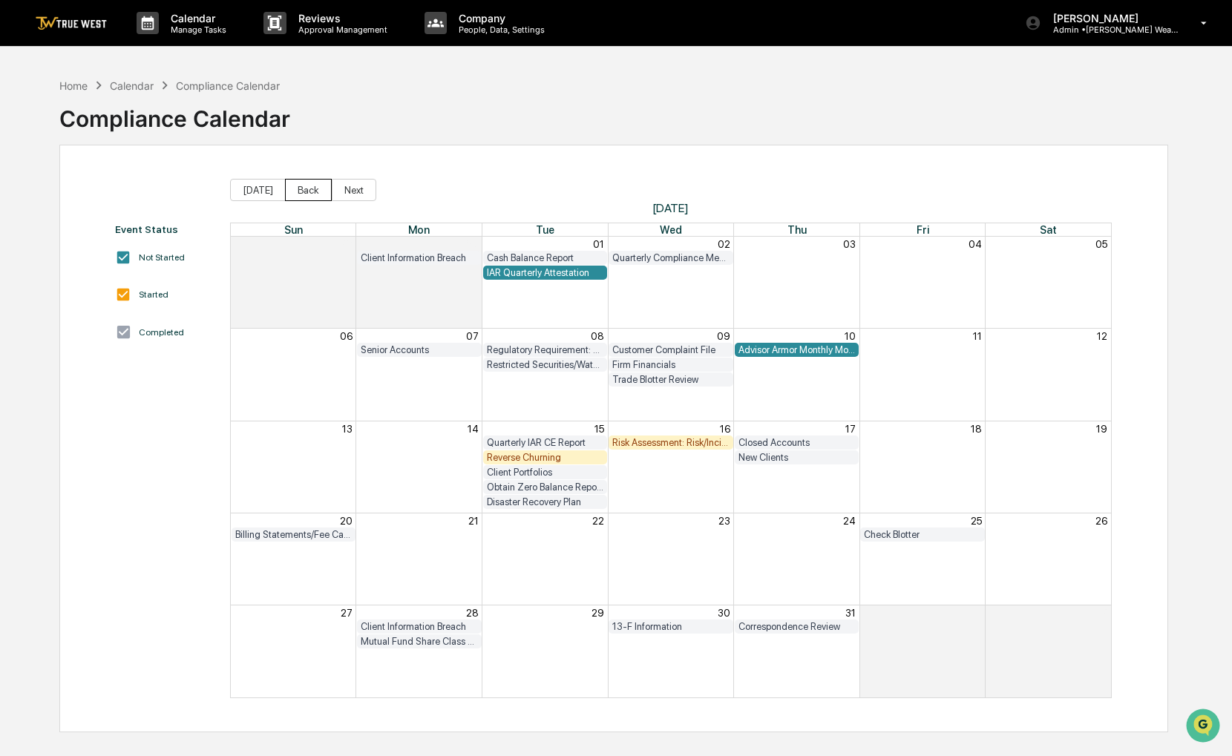
click at [304, 186] on button "Back" at bounding box center [308, 190] width 47 height 22
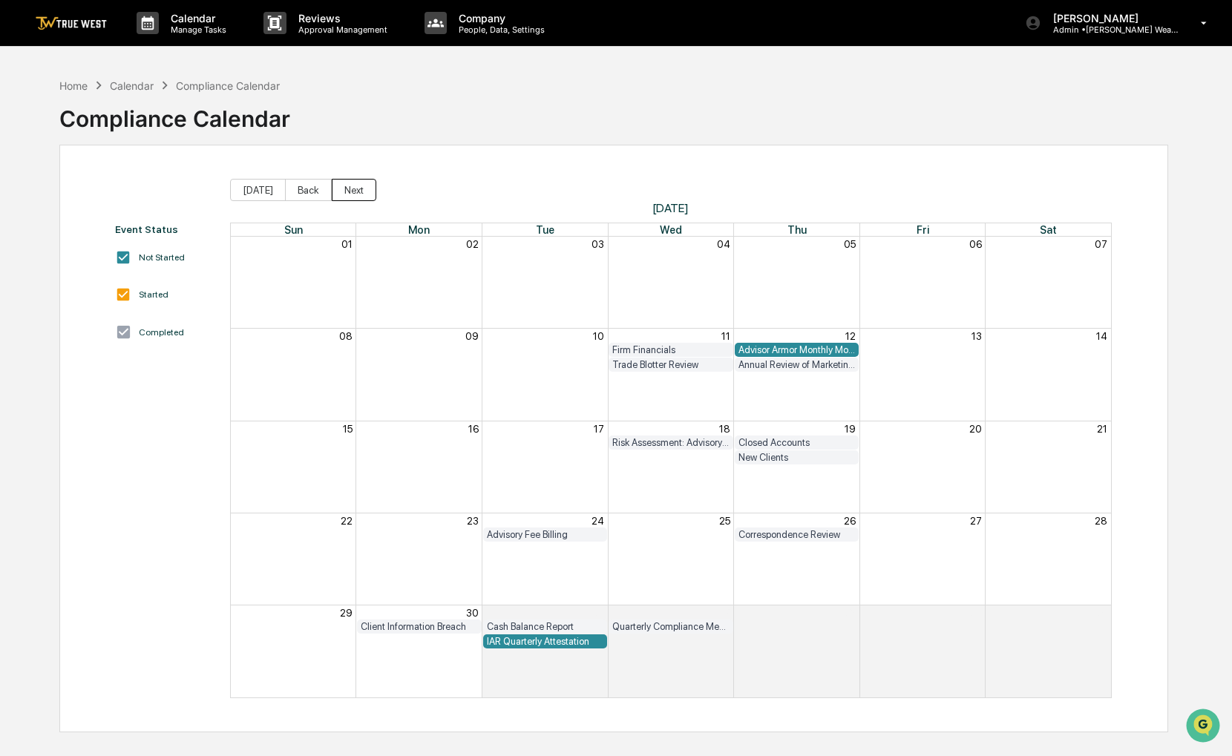
click at [346, 189] on button "Next" at bounding box center [354, 190] width 45 height 22
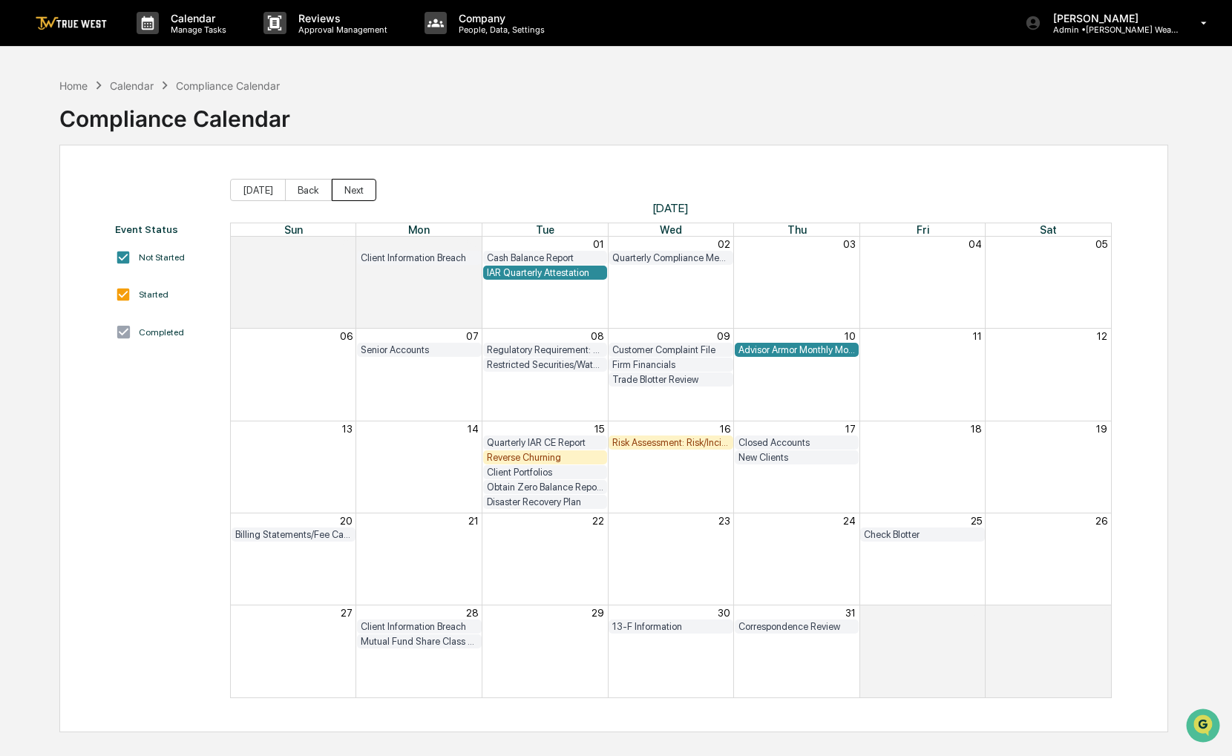
click at [346, 189] on button "Next" at bounding box center [354, 190] width 45 height 22
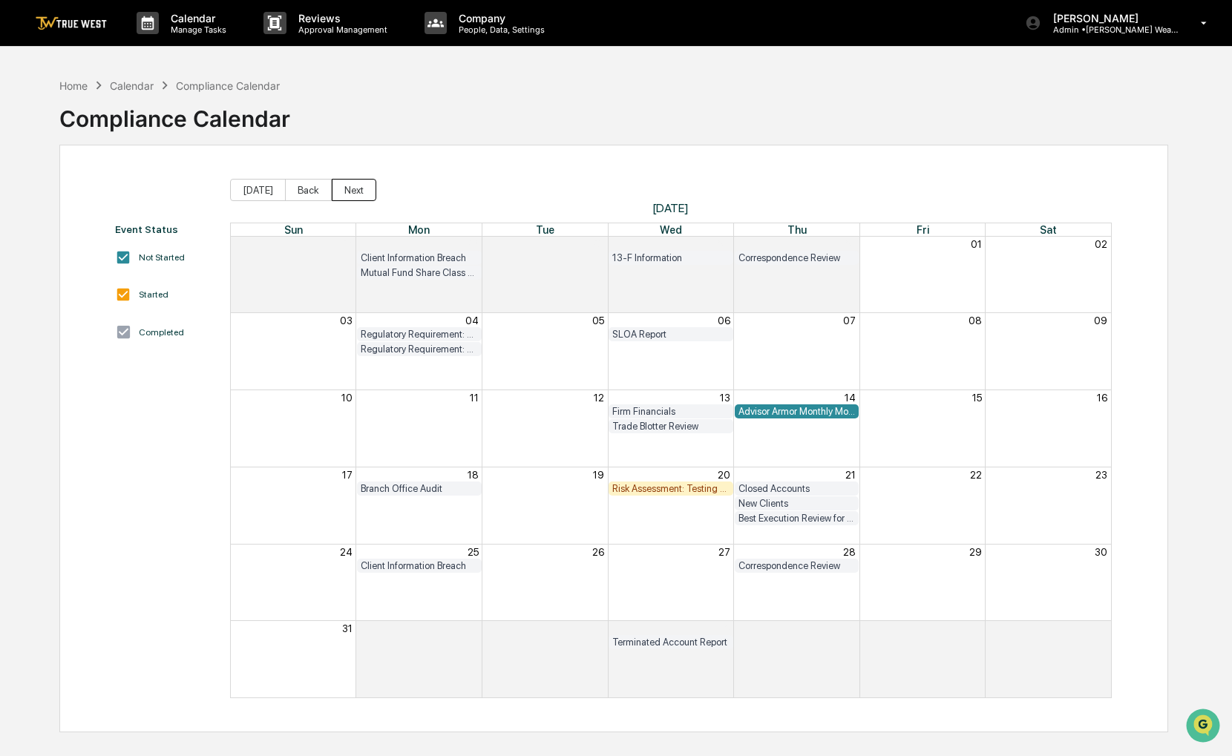
click at [346, 189] on button "Next" at bounding box center [354, 190] width 45 height 22
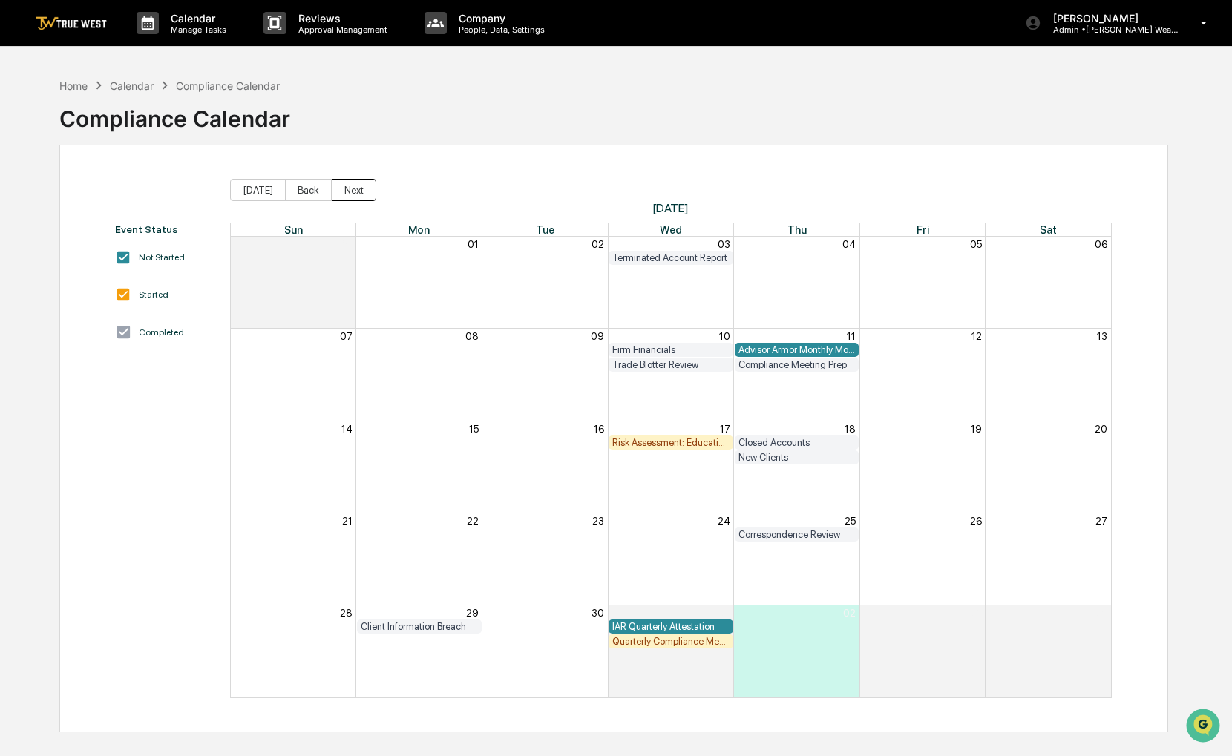
click at [346, 189] on button "Next" at bounding box center [354, 190] width 45 height 22
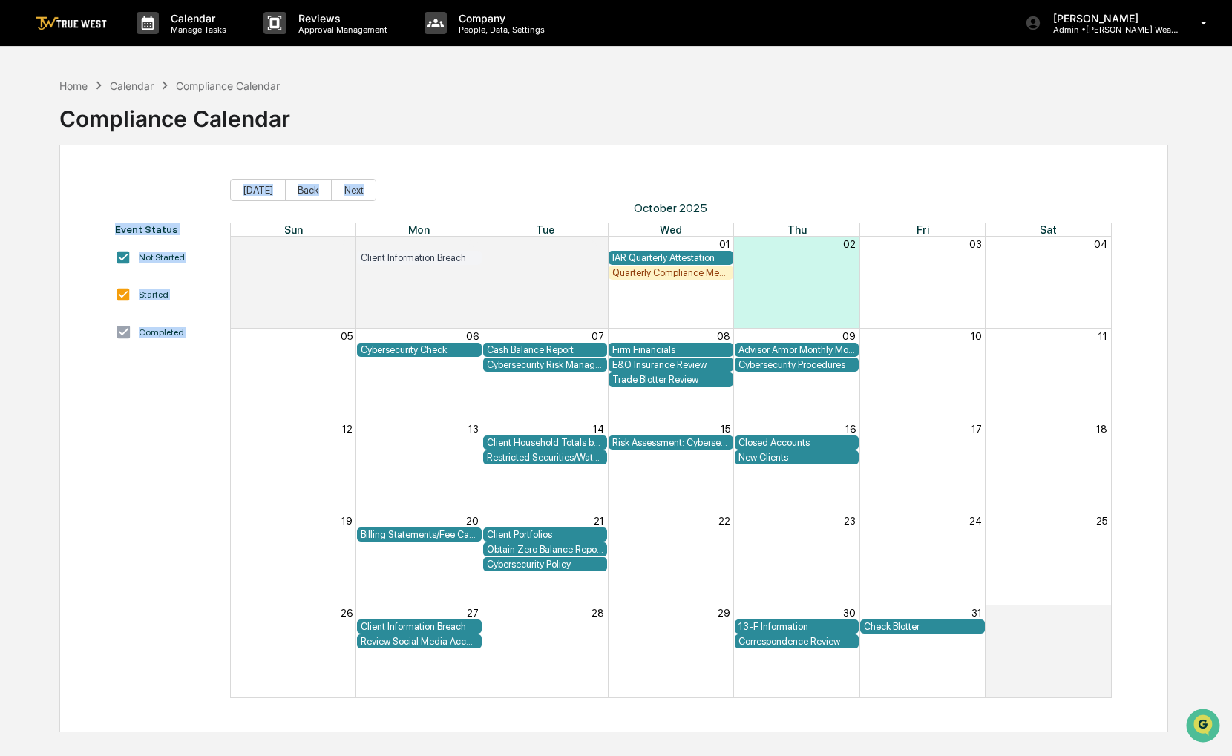
drag, startPoint x: 557, startPoint y: 146, endPoint x: 540, endPoint y: 145, distance: 16.4
click at [540, 145] on div "Home Calendar Compliance Calendar Compliance Calendar Event Status Not Started …" at bounding box center [614, 449] width 1154 height 756
drag, startPoint x: 540, startPoint y: 145, endPoint x: 523, endPoint y: 134, distance: 21.0
click at [523, 134] on div "Home Calendar Compliance Calendar Compliance Calendar" at bounding box center [613, 108] width 1109 height 74
click at [520, 114] on div "Home Calendar Compliance Calendar Compliance Calendar" at bounding box center [613, 108] width 1109 height 74
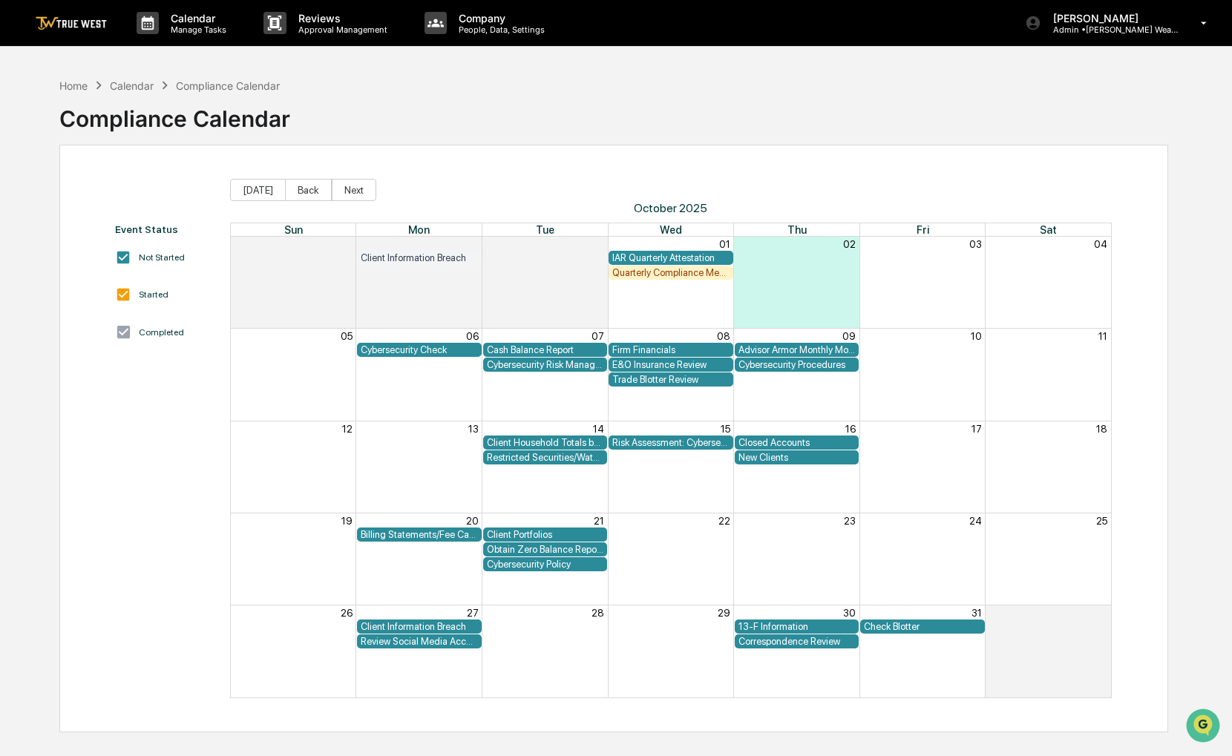
click at [550, 709] on div "Event Status Not Started Started Completed Today Back Next October 2025 Sun Mon…" at bounding box center [613, 439] width 1109 height 588
click at [82, 85] on div "Home" at bounding box center [73, 85] width 28 height 13
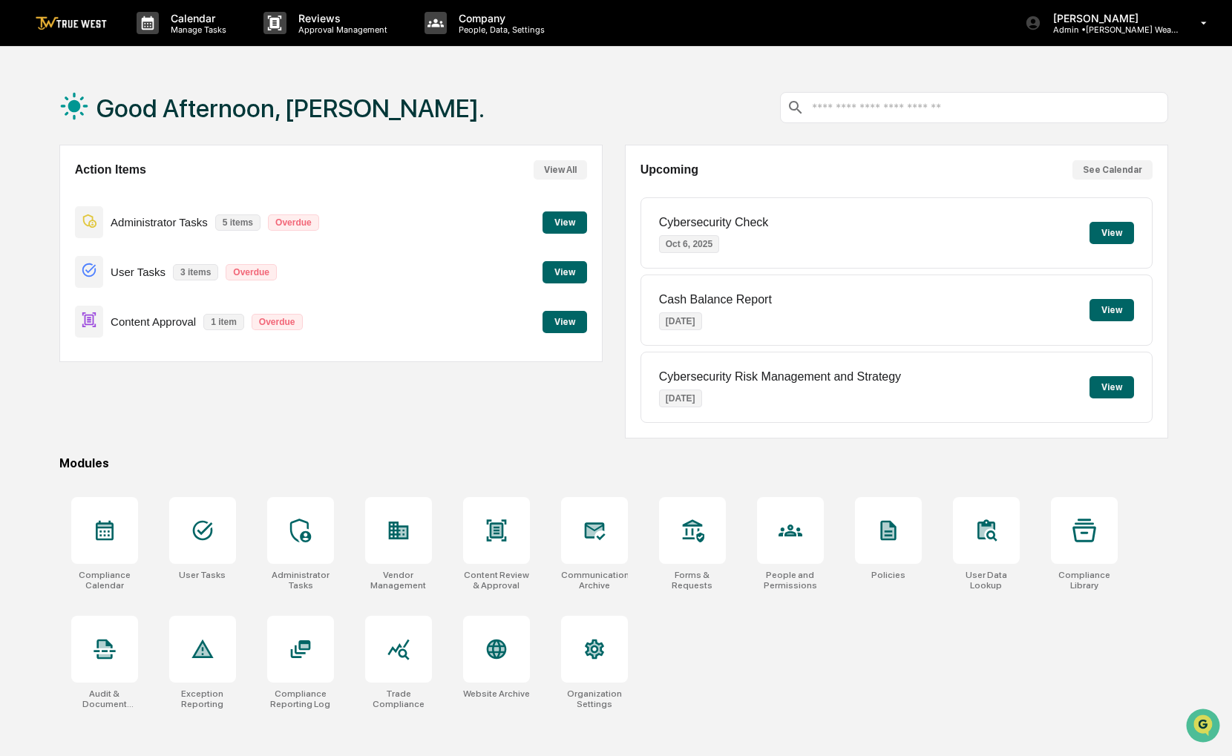
click at [561, 278] on button "View" at bounding box center [565, 272] width 45 height 22
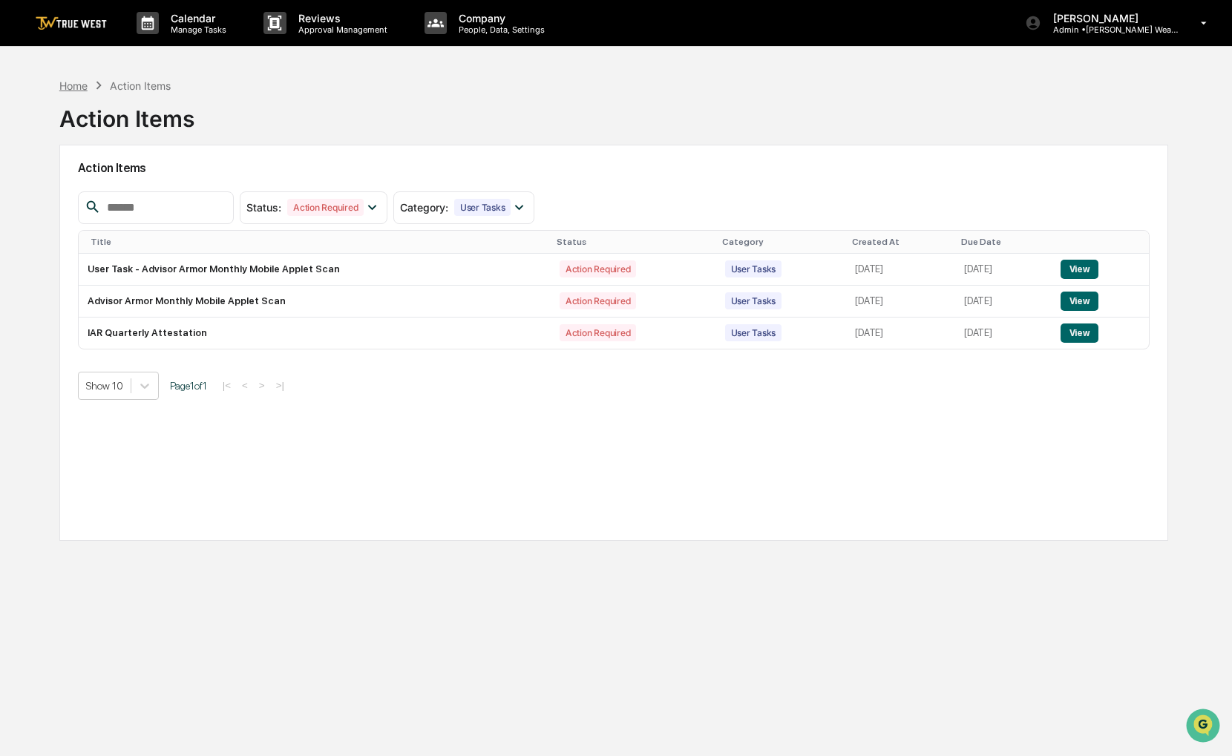
click at [85, 82] on div "Home" at bounding box center [73, 85] width 28 height 13
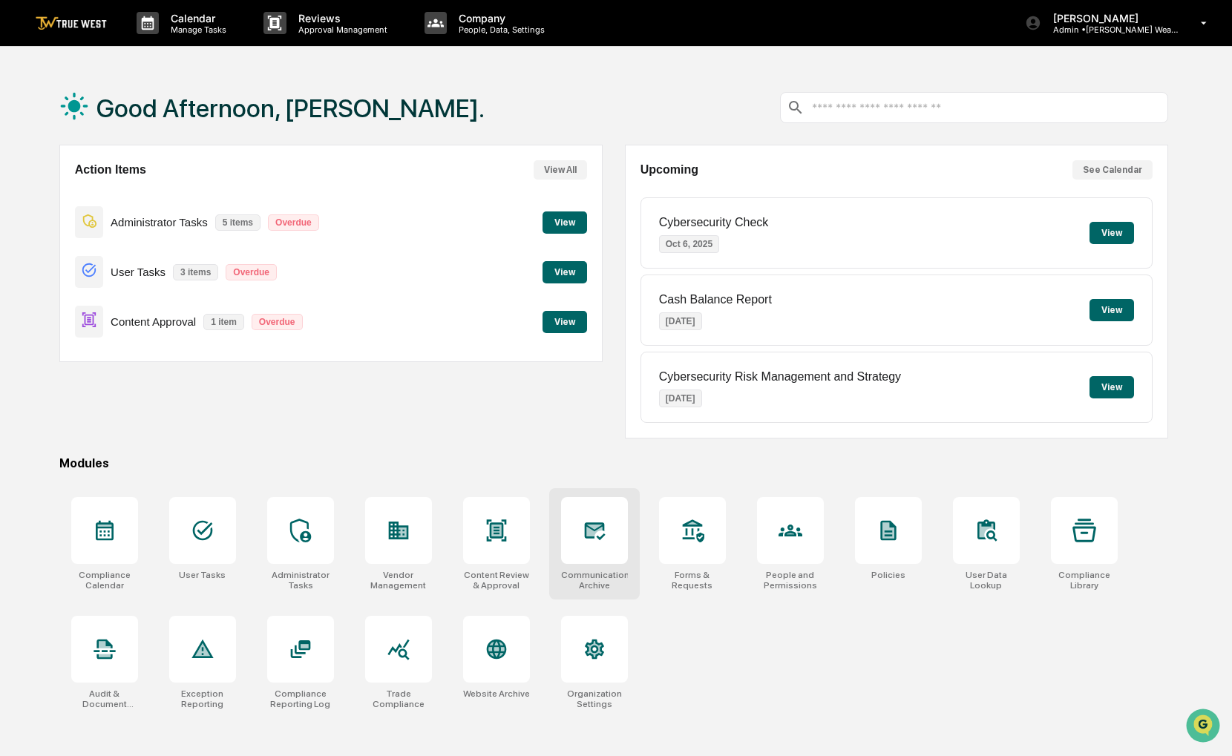
click at [613, 534] on div at bounding box center [594, 530] width 67 height 67
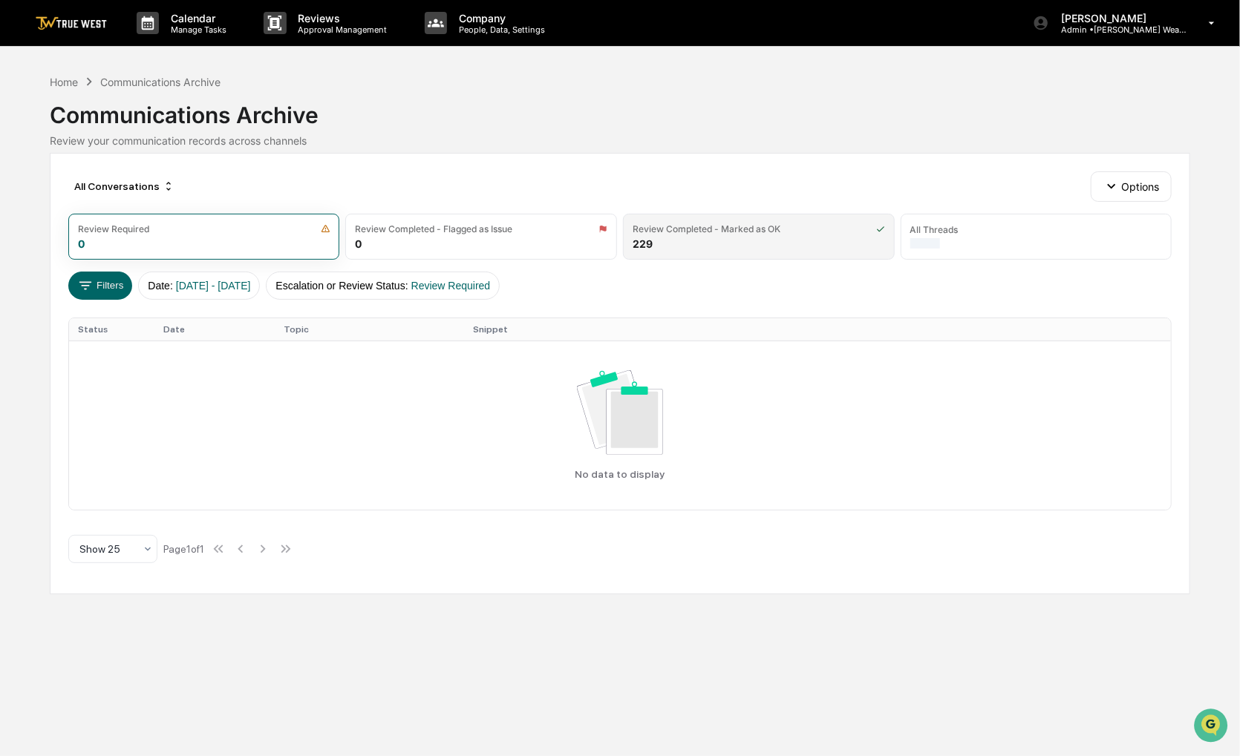
click at [647, 243] on div "229" at bounding box center [642, 244] width 20 height 13
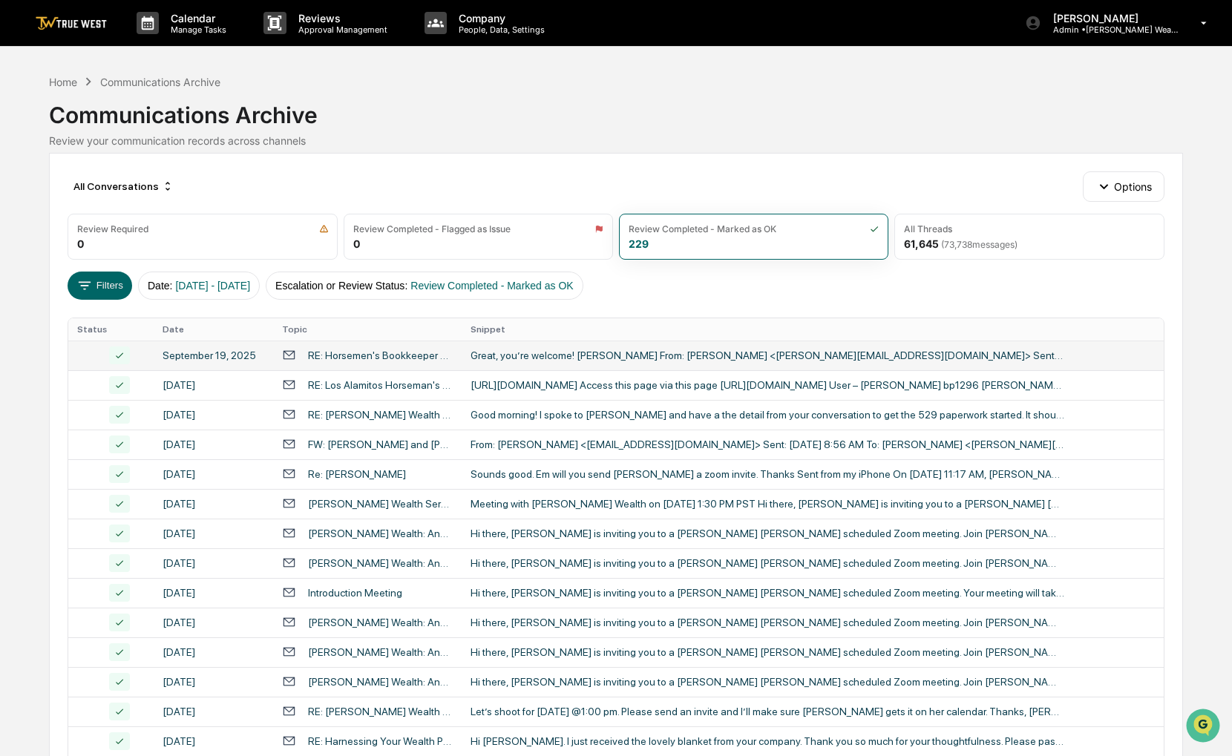
click at [517, 350] on div "Great, you’re welcome! [PERSON_NAME] From: [PERSON_NAME] <[PERSON_NAME][EMAIL_A…" at bounding box center [768, 356] width 594 height 12
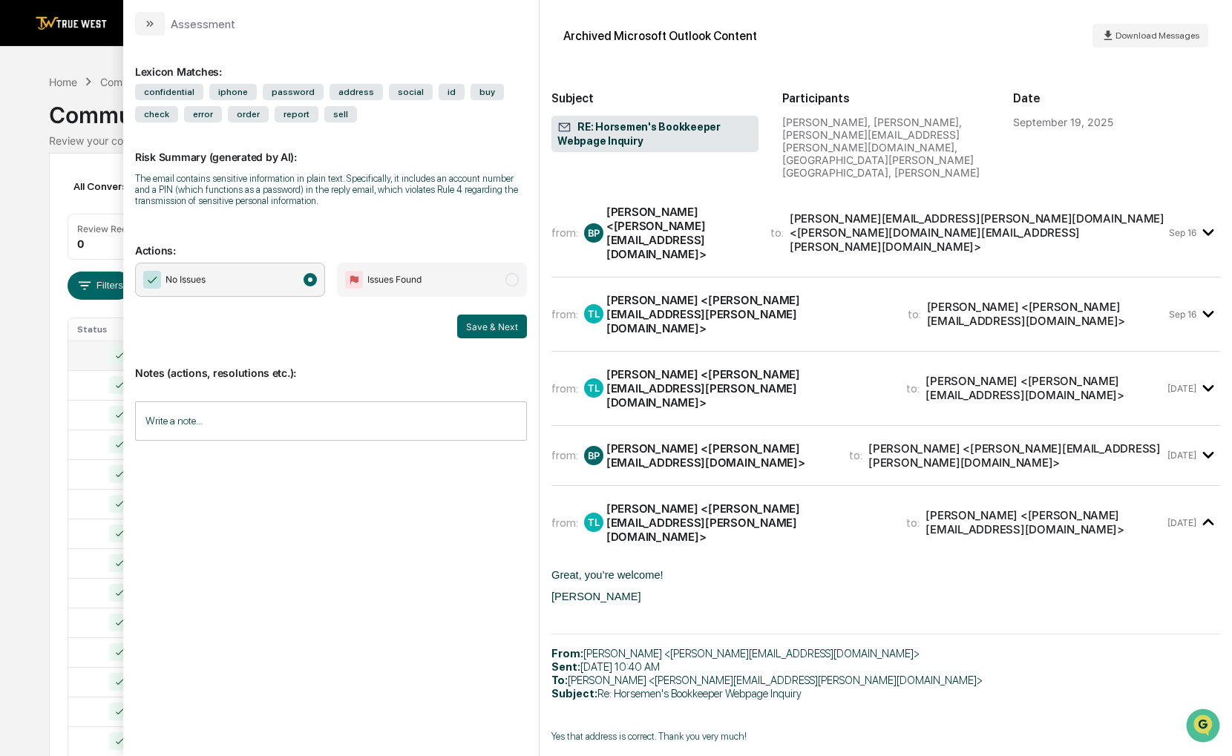
click at [16, 194] on div "Calendar Manage Tasks Reviews Approval Management Company People, Data, Setting…" at bounding box center [616, 584] width 1232 height 1168
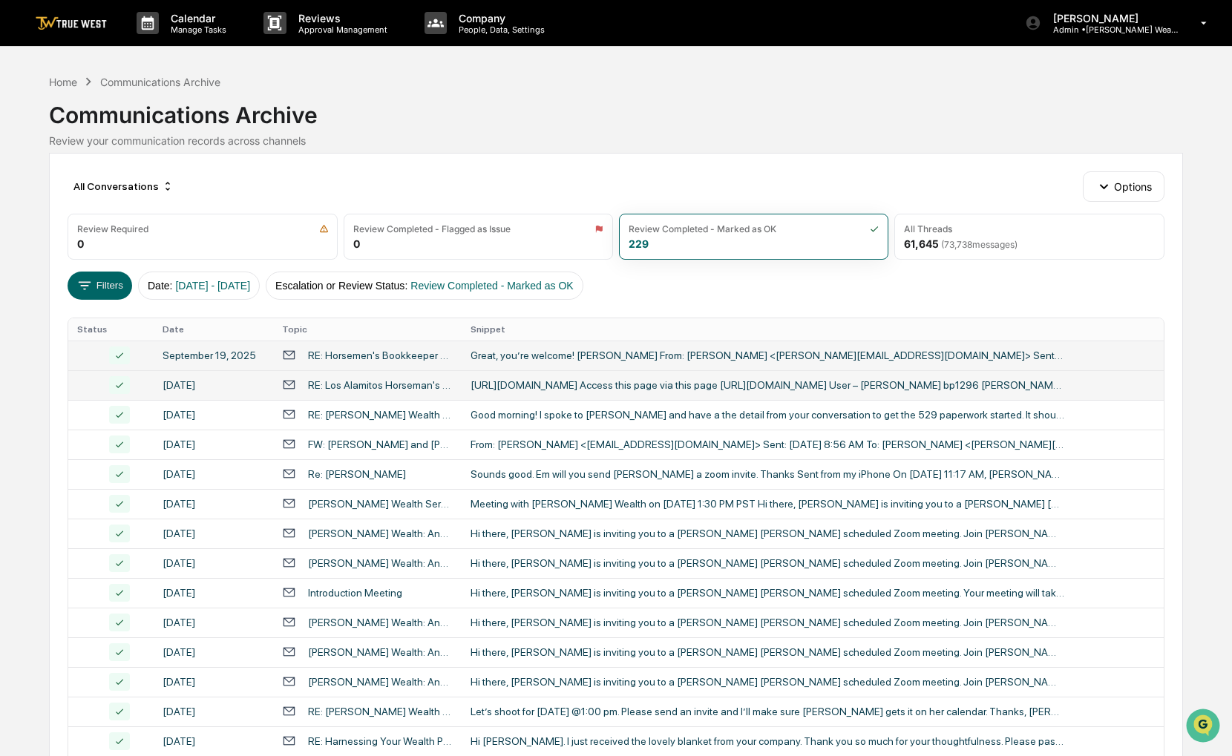
click at [223, 385] on div "[DATE]" at bounding box center [214, 385] width 102 height 12
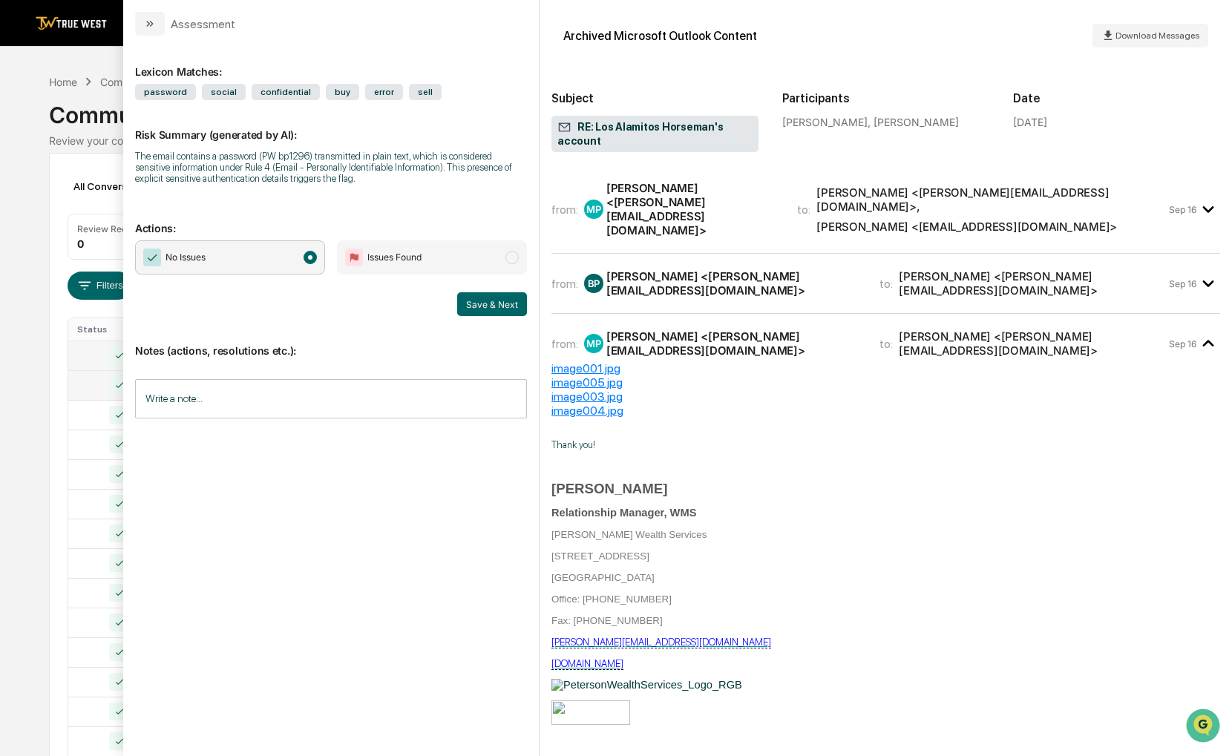
click at [50, 157] on div "All Conversations Options Review Required 0 Review Completed - Flagged as Issue…" at bounding box center [616, 660] width 1134 height 1015
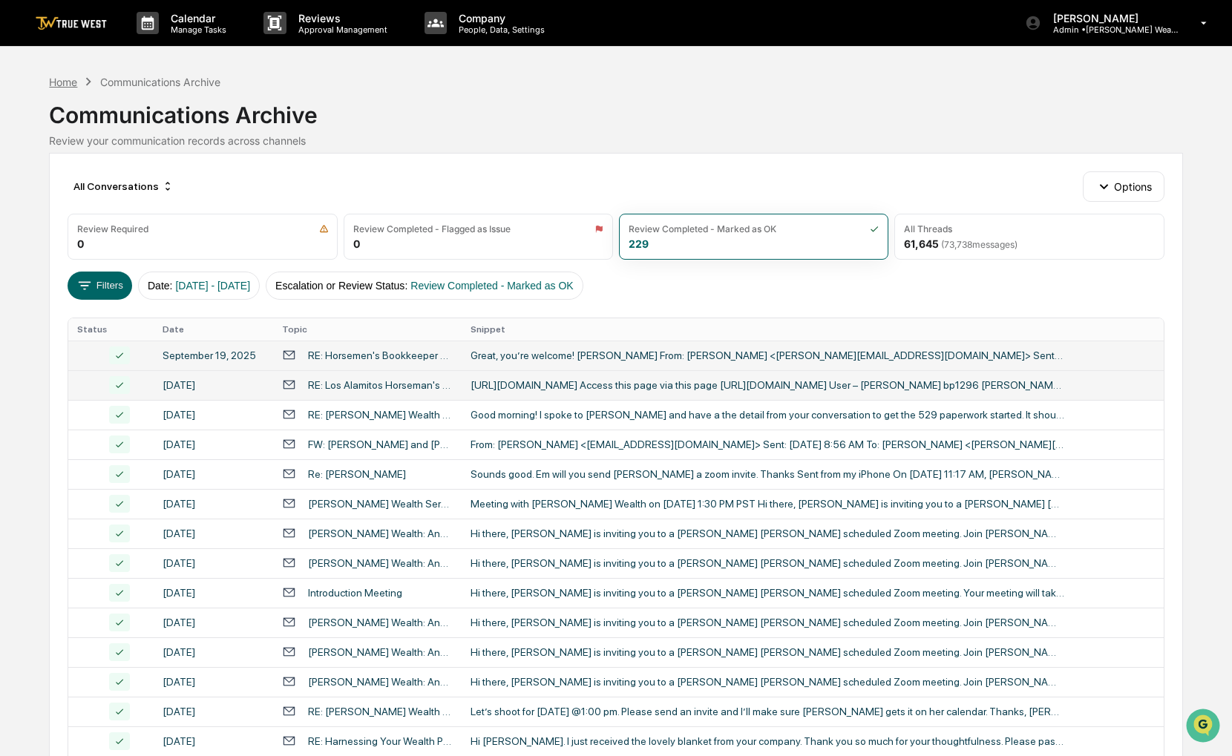
click at [54, 85] on div "Home" at bounding box center [63, 82] width 28 height 13
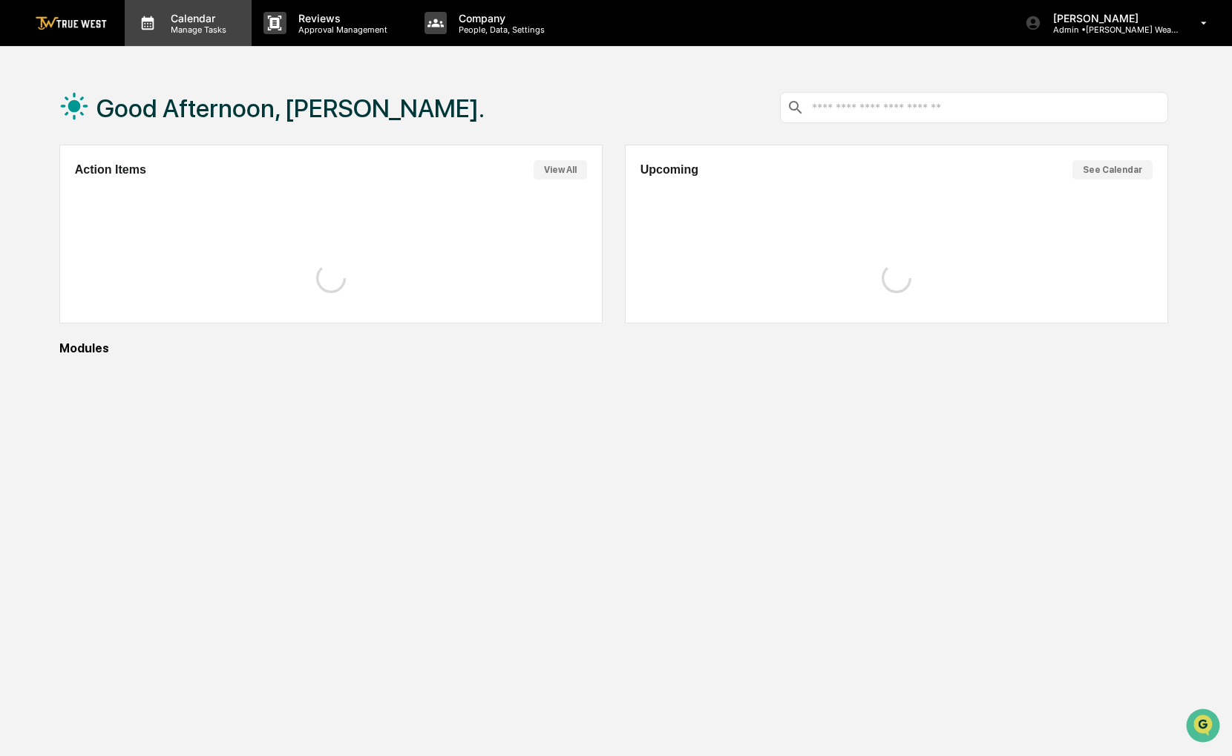
click at [171, 34] on div "Calendar Manage Tasks" at bounding box center [188, 23] width 127 height 46
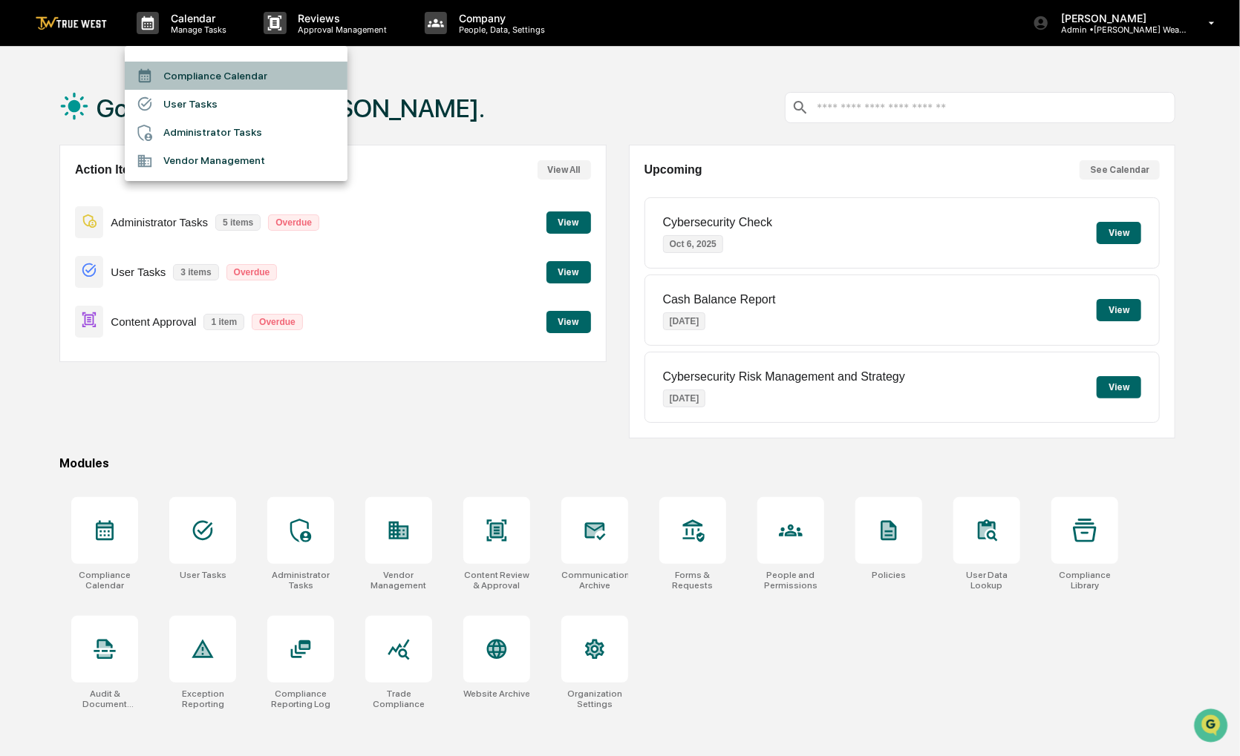
click at [184, 71] on li "Compliance Calendar" at bounding box center [236, 76] width 223 height 28
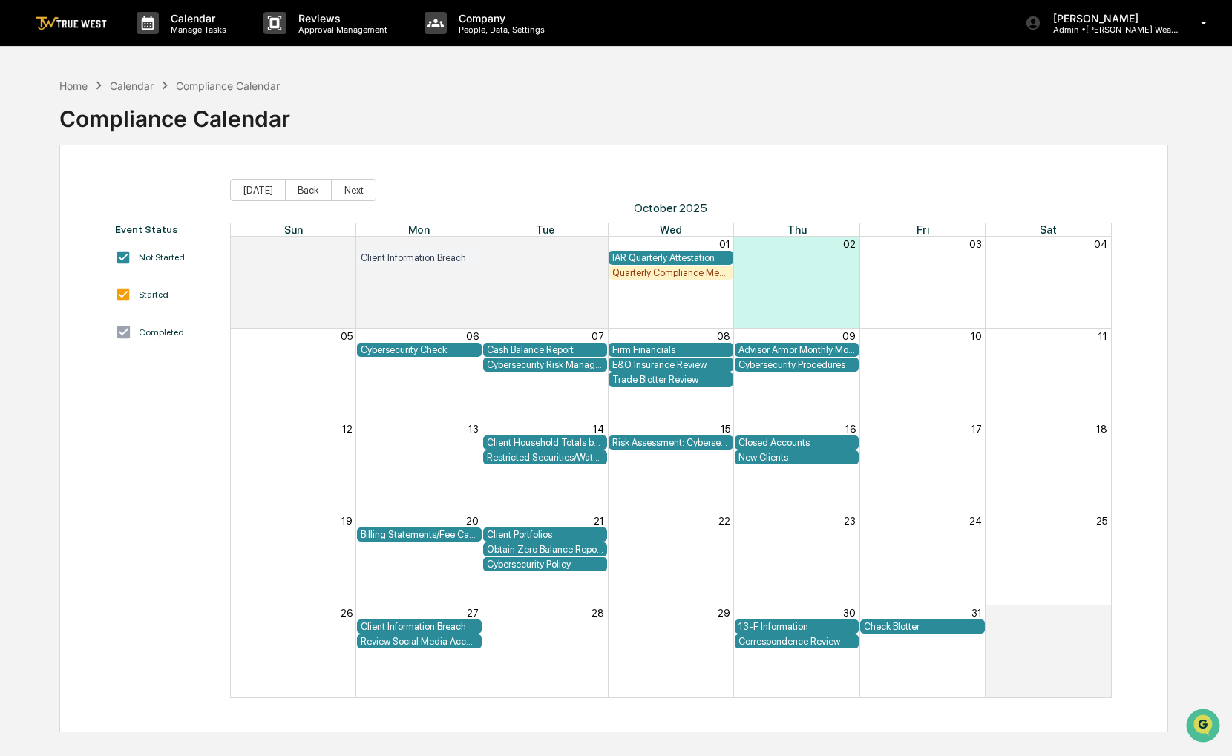
click at [684, 119] on div "Home Calendar Compliance Calendar Compliance Calendar" at bounding box center [613, 108] width 1109 height 74
